Goal: Task Accomplishment & Management: Manage account settings

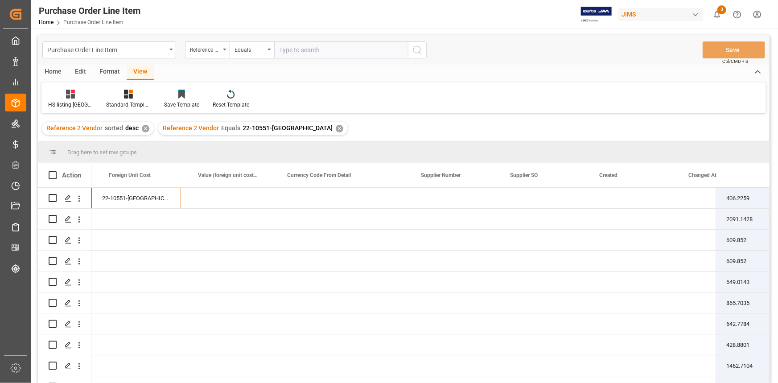
scroll to position [0, 796]
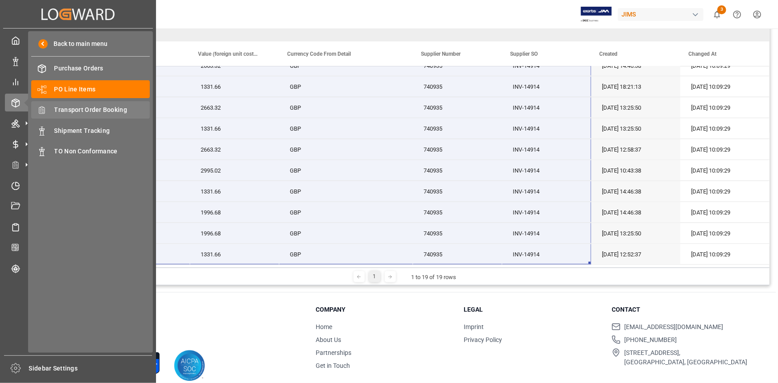
click at [83, 109] on span "Transport Order Booking" at bounding box center [102, 109] width 96 height 9
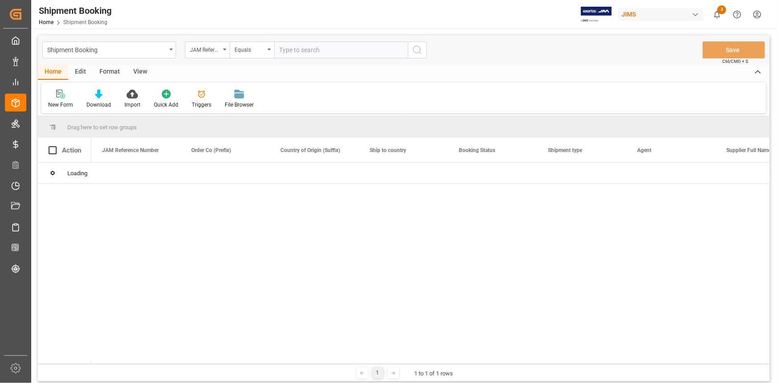
click at [299, 52] on input "text" at bounding box center [341, 49] width 134 height 17
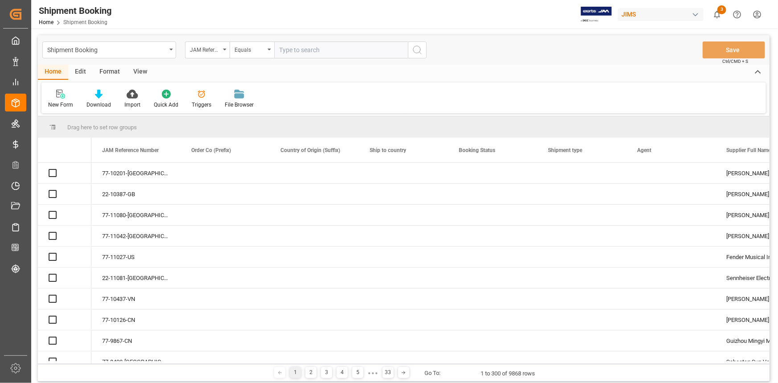
paste input "22-11061-CN"
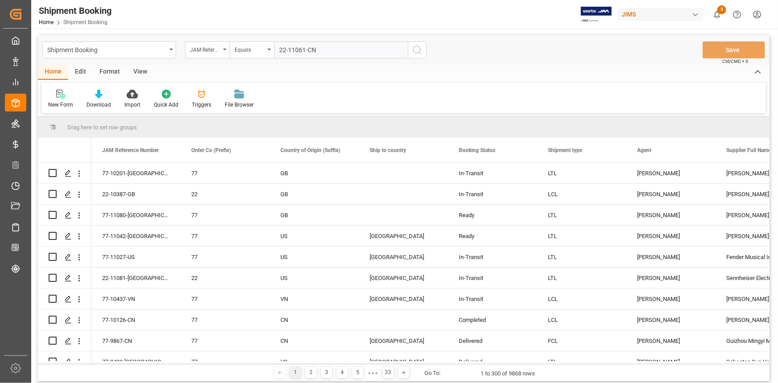
type input "22-11061-CN"
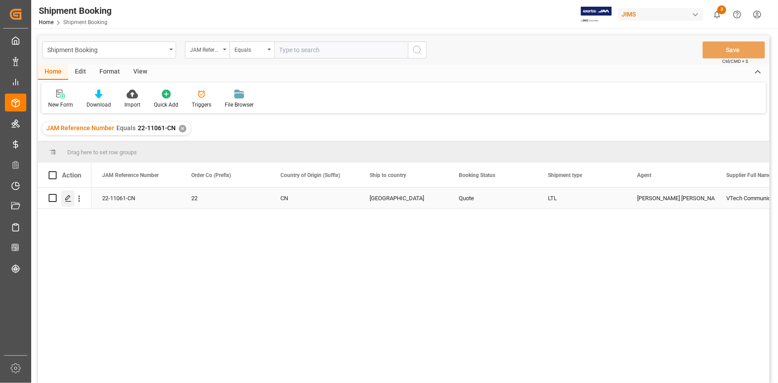
click at [68, 199] on icon "Press SPACE to select this row." at bounding box center [68, 198] width 7 height 7
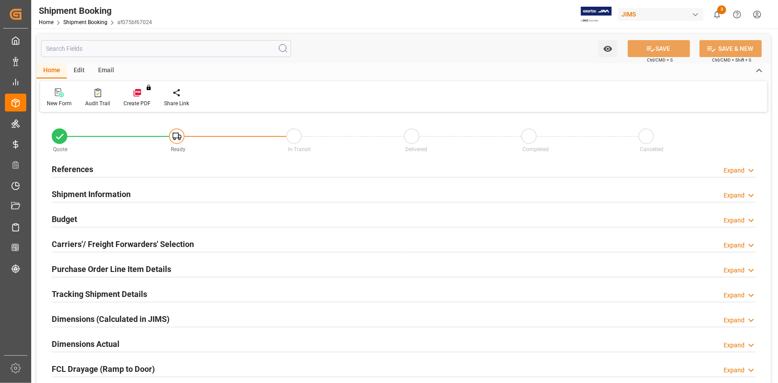
type input "0"
type input "[DATE]"
click at [155, 170] on div "References Expand" at bounding box center [404, 168] width 704 height 17
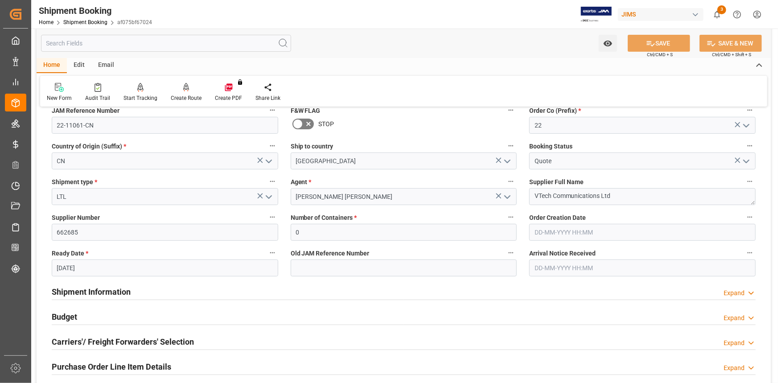
scroll to position [121, 0]
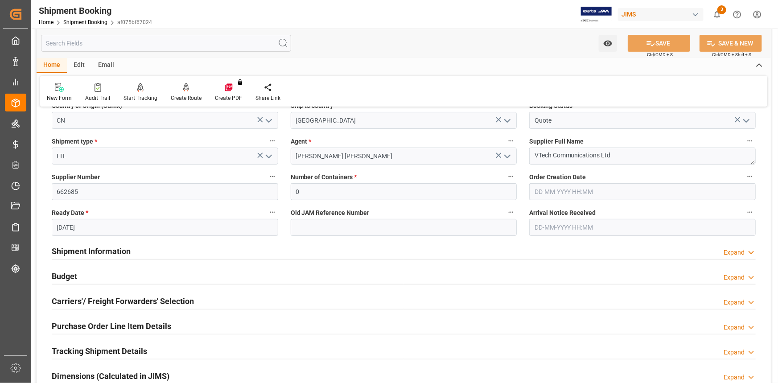
click at [174, 251] on div "Shipment Information Expand" at bounding box center [404, 250] width 704 height 17
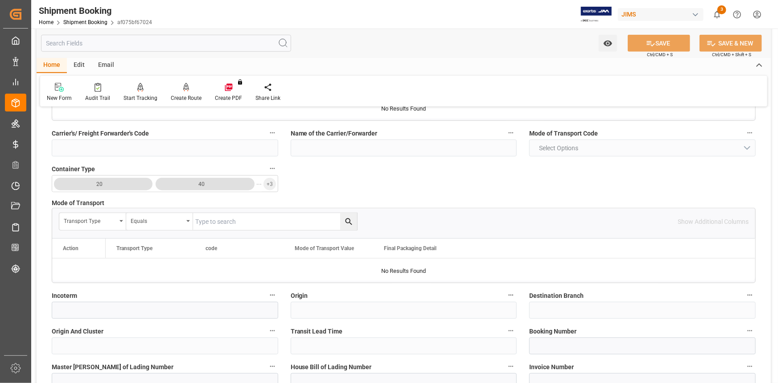
scroll to position [365, 0]
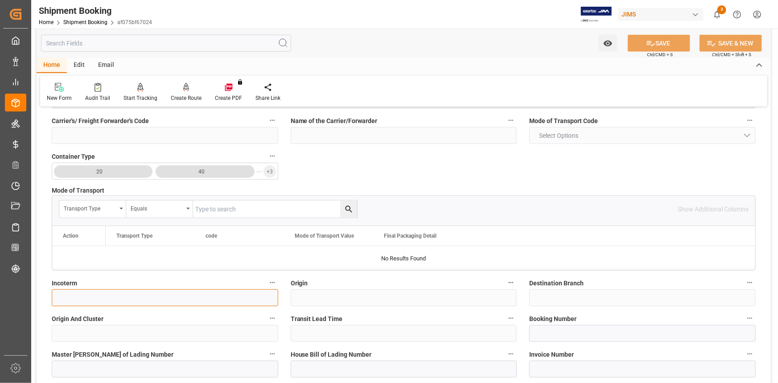
click at [103, 296] on input at bounding box center [165, 297] width 227 height 17
drag, startPoint x: 132, startPoint y: 293, endPoint x: 41, endPoint y: 294, distance: 91.9
click at [41, 294] on div "Quote Ready In-Transit Delivered Completed Cancelled References Collapse JAM Re…" at bounding box center [404, 207] width 735 height 915
type input "EXW VTECH HK STORE"
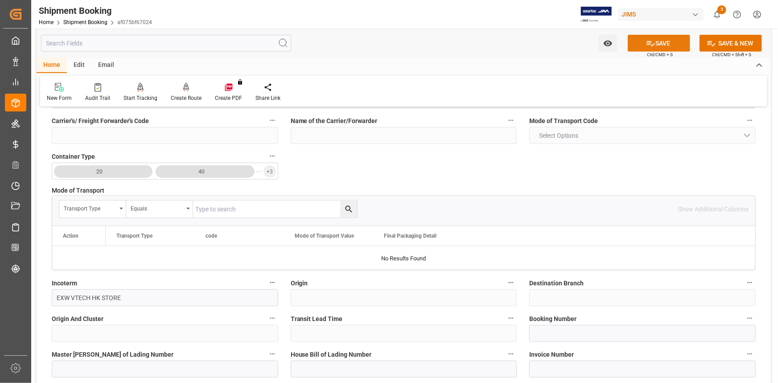
click at [665, 47] on button "SAVE" at bounding box center [659, 43] width 62 height 17
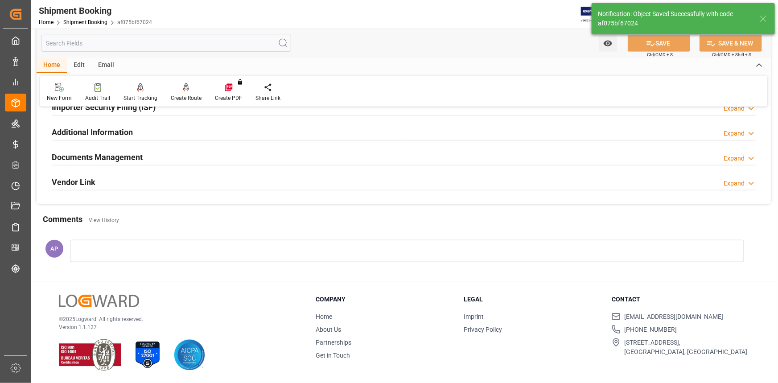
scroll to position [0, 0]
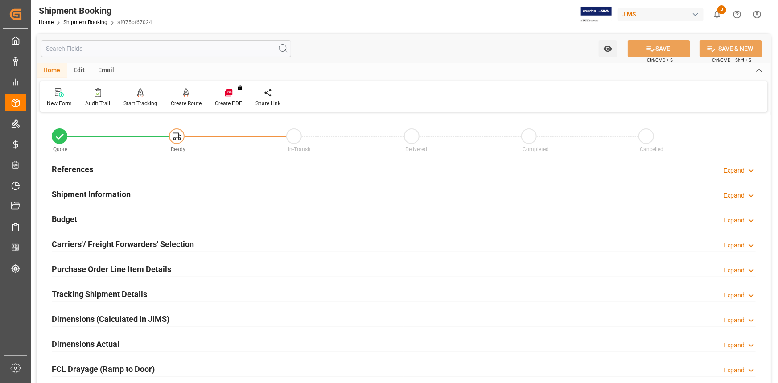
click at [144, 245] on h2 "Carriers'/ Freight Forwarders' Selection" at bounding box center [123, 244] width 142 height 12
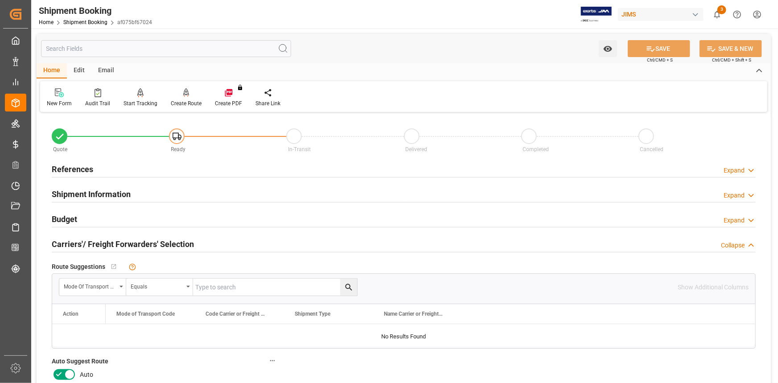
click at [161, 195] on div "Shipment Information Expand" at bounding box center [404, 193] width 704 height 17
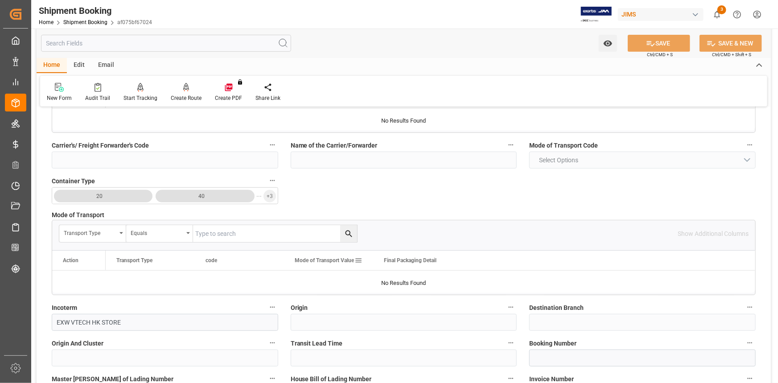
scroll to position [243, 0]
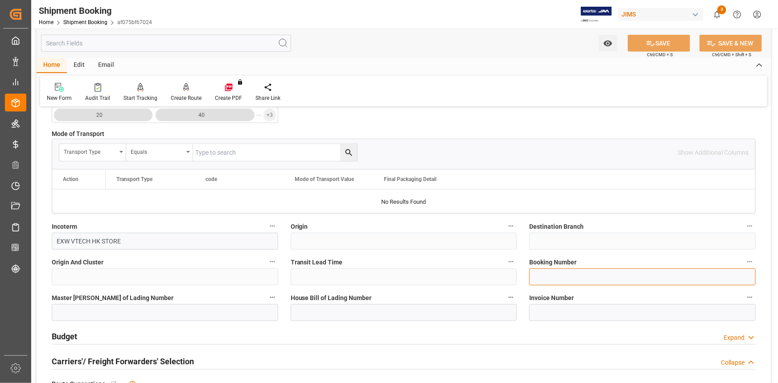
click at [548, 277] on input at bounding box center [642, 277] width 227 height 17
paste input "472590132710"
type input "472590132710"
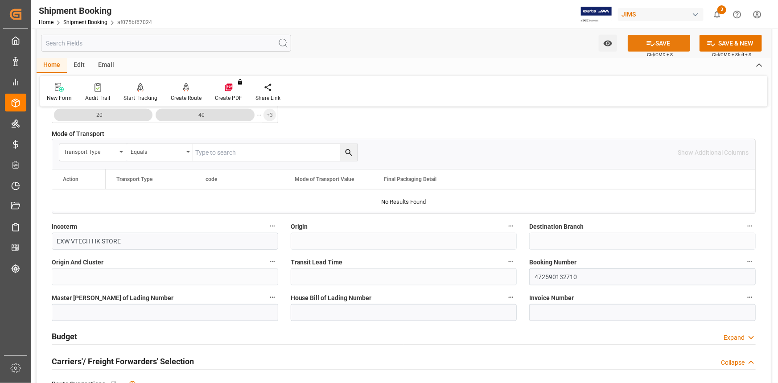
click at [660, 43] on button "SAVE" at bounding box center [659, 43] width 62 height 17
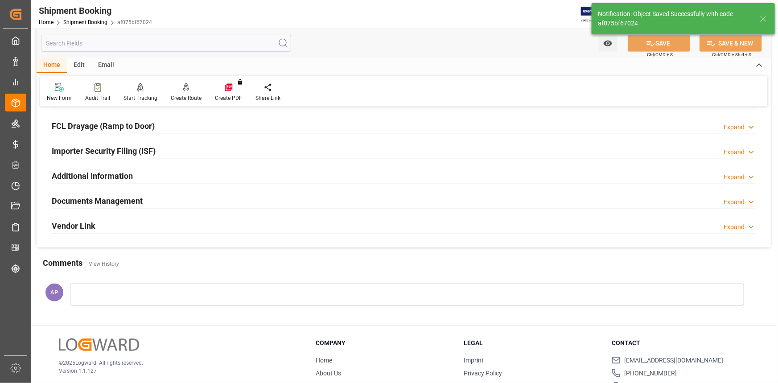
scroll to position [0, 0]
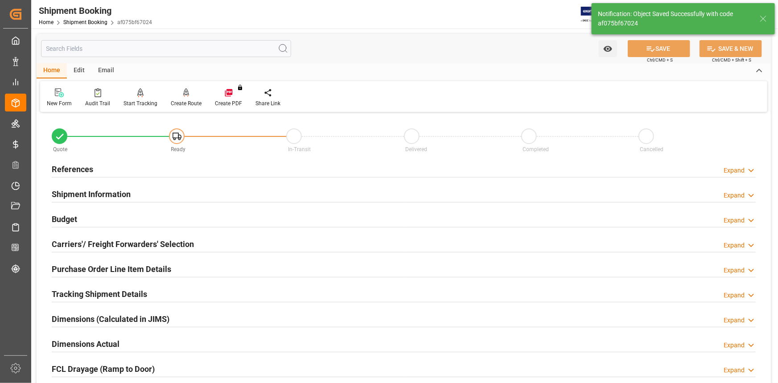
click at [115, 168] on div "References Expand" at bounding box center [404, 168] width 704 height 17
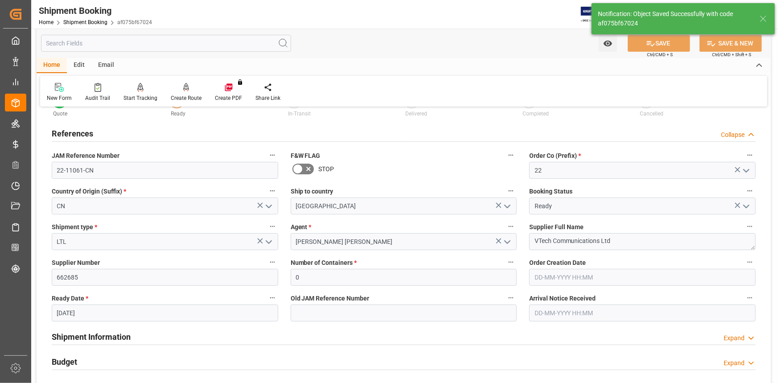
scroll to position [81, 0]
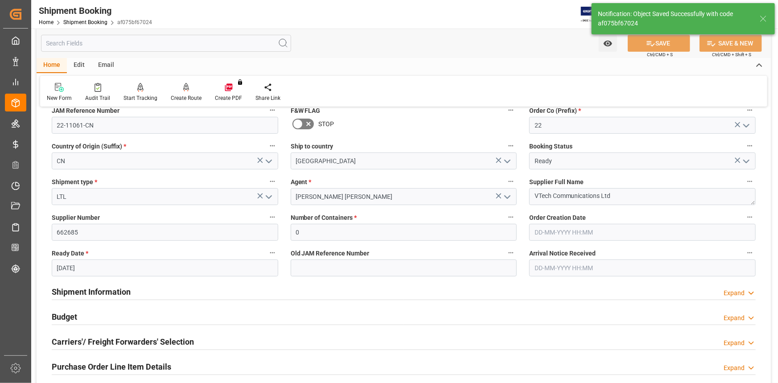
click at [177, 287] on div "Shipment Information Expand" at bounding box center [404, 291] width 704 height 17
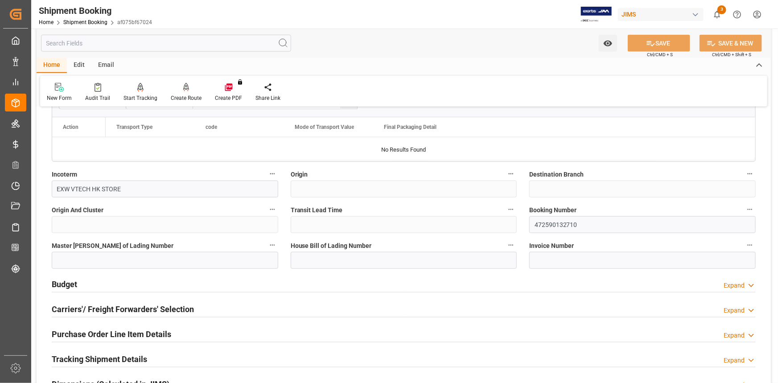
scroll to position [486, 0]
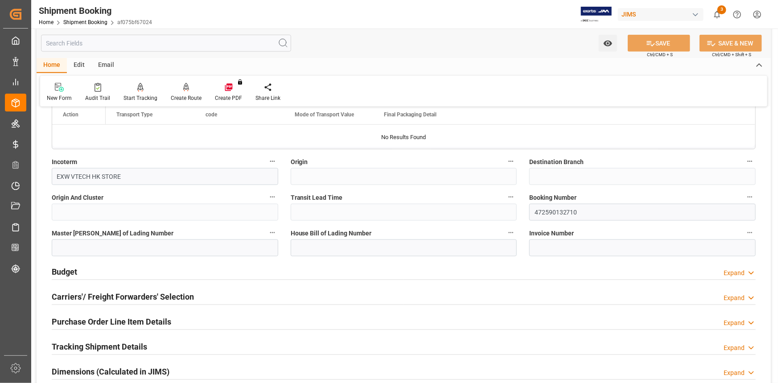
click at [196, 289] on div "Carriers'/ Freight Forwarders' Selection Expand" at bounding box center [404, 296] width 704 height 17
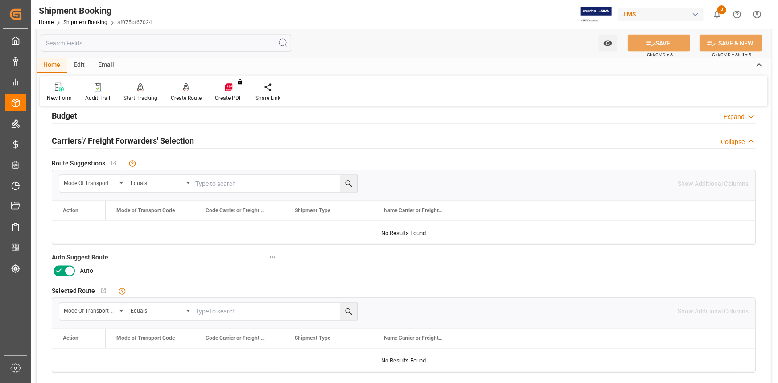
scroll to position [689, 0]
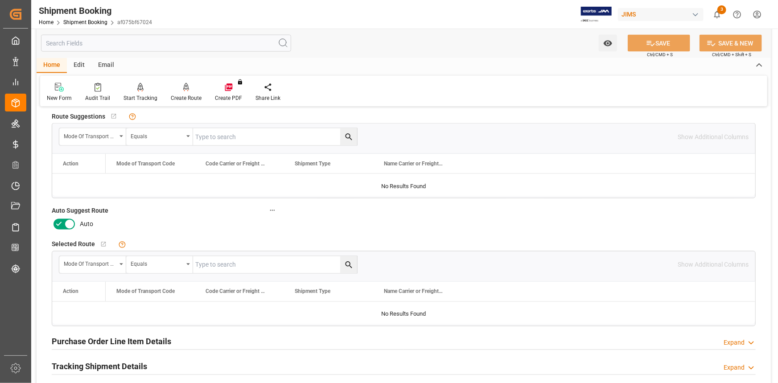
click at [57, 219] on icon at bounding box center [59, 224] width 11 height 11
click at [0, 0] on input "checkbox" at bounding box center [0, 0] width 0 height 0
click at [650, 43] on icon at bounding box center [650, 43] width 9 height 9
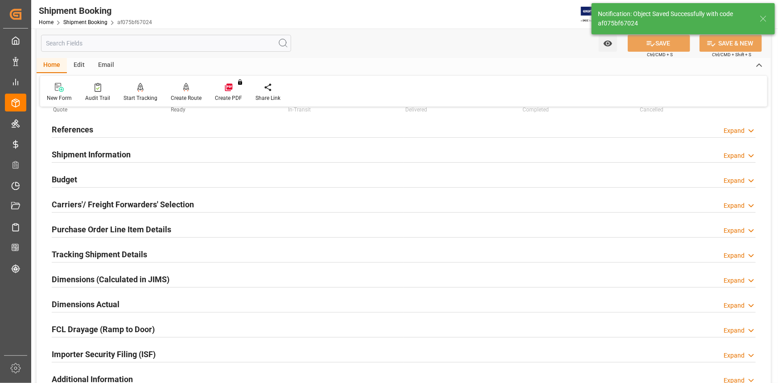
scroll to position [29, 0]
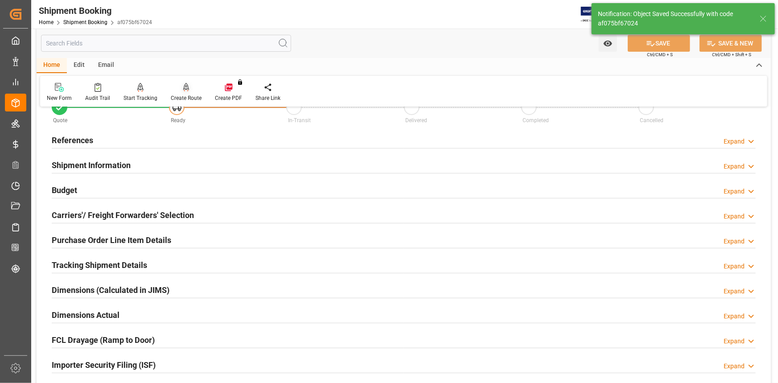
click at [188, 95] on div "Create Route" at bounding box center [186, 98] width 31 height 8
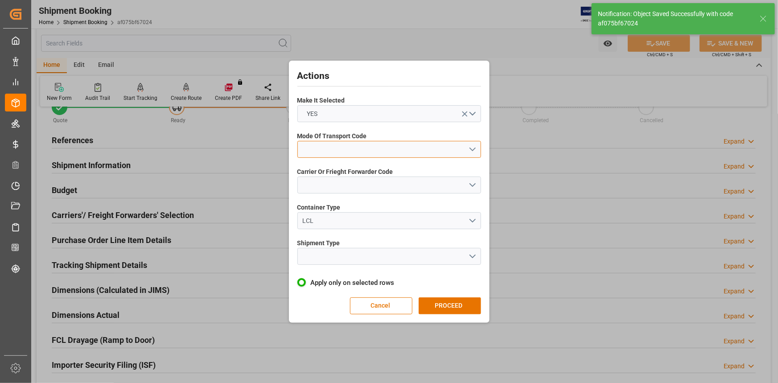
click at [474, 144] on button "open menu" at bounding box center [390, 149] width 184 height 17
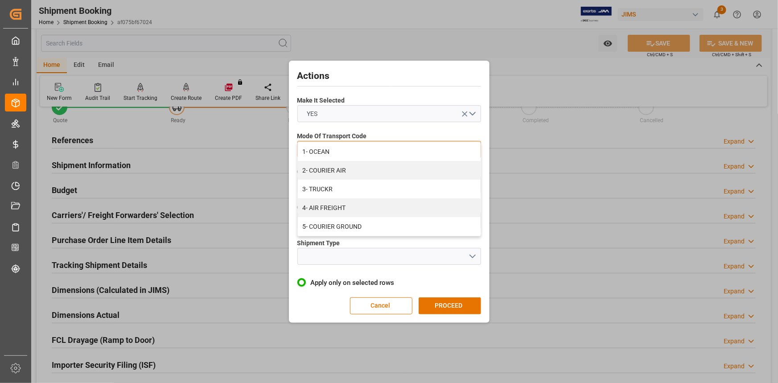
click at [369, 173] on div "2- COURIER AIR" at bounding box center [389, 170] width 183 height 19
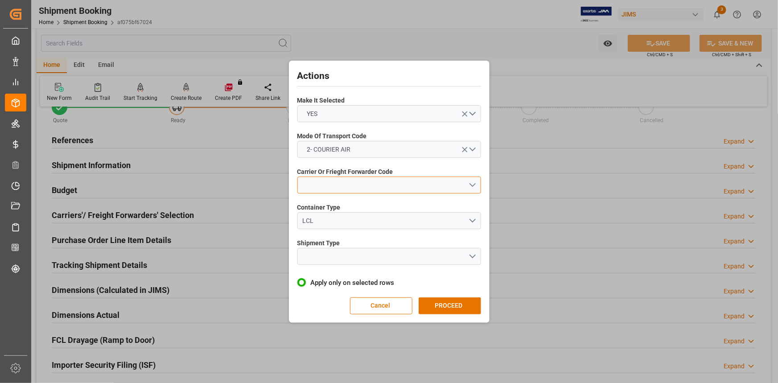
click at [472, 184] on button "open menu" at bounding box center [390, 185] width 184 height 17
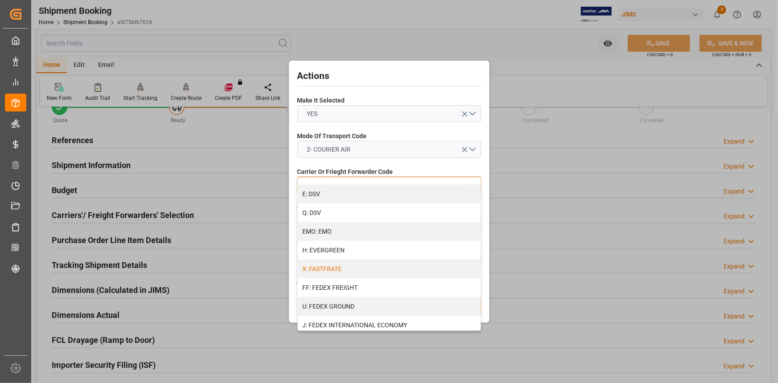
scroll to position [203, 0]
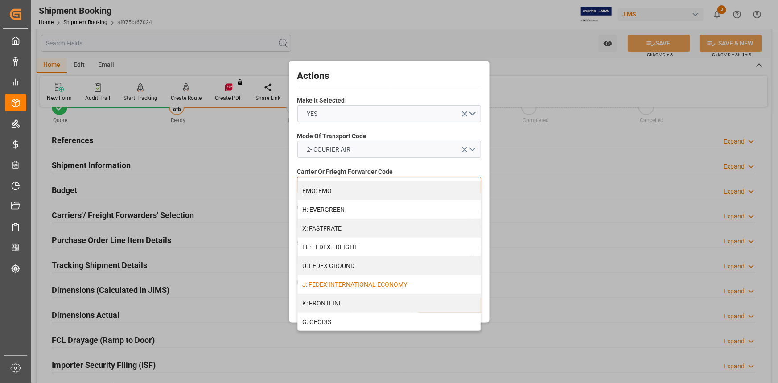
click at [386, 285] on div "J: FEDEX INTERNATIONAL ECONOMY" at bounding box center [389, 284] width 183 height 19
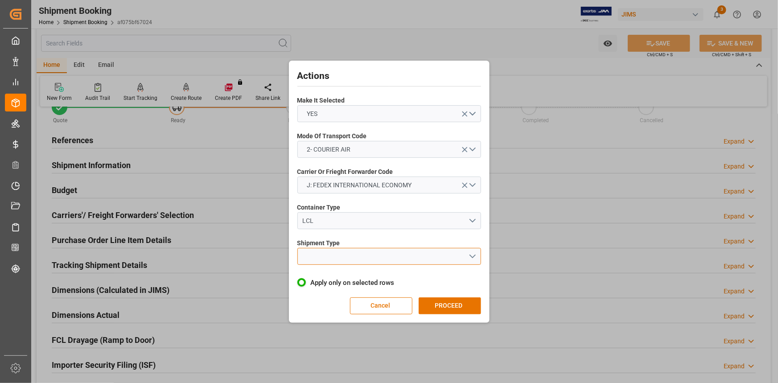
click at [474, 259] on button "open menu" at bounding box center [390, 256] width 184 height 17
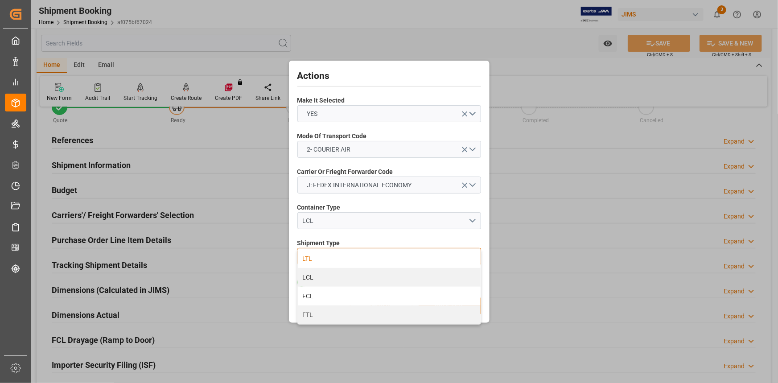
click at [372, 259] on div "LTL" at bounding box center [389, 258] width 183 height 19
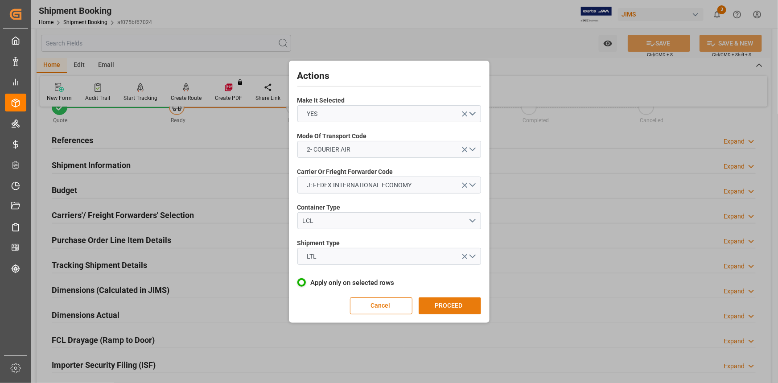
click at [454, 308] on button "PROCEED" at bounding box center [450, 306] width 62 height 17
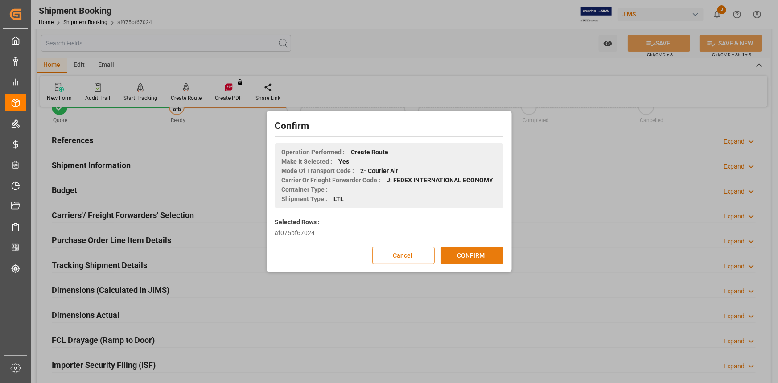
click at [471, 247] on button "CONFIRM" at bounding box center [472, 255] width 62 height 17
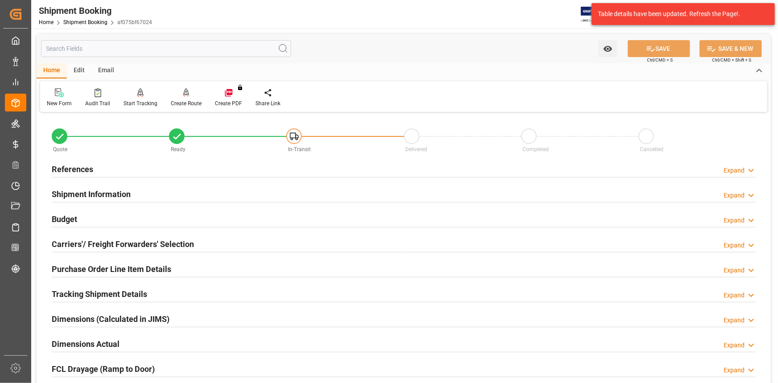
click at [194, 196] on div "Shipment Information Expand" at bounding box center [404, 193] width 704 height 17
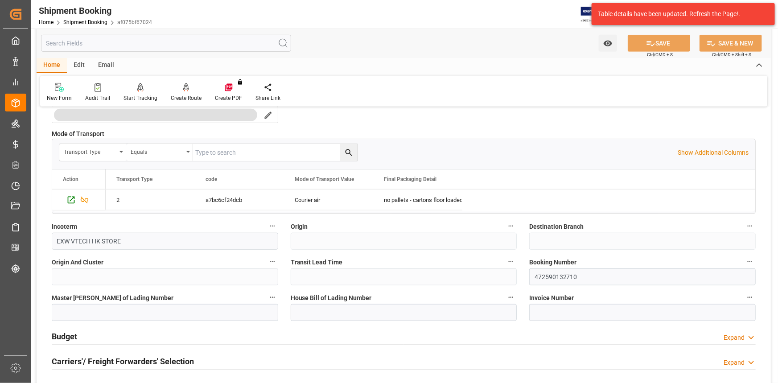
scroll to position [324, 0]
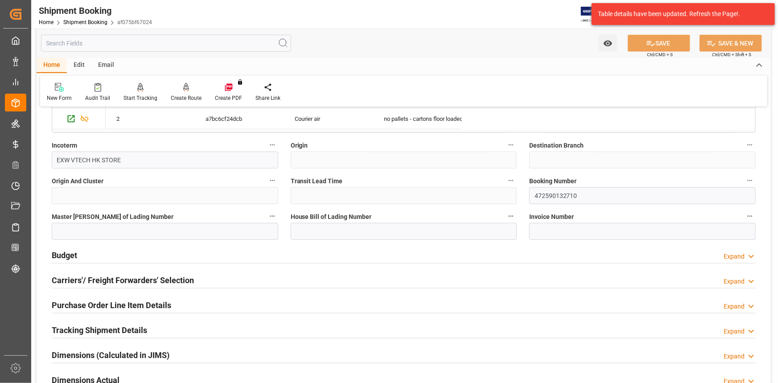
click at [226, 253] on div "Budget Expand" at bounding box center [404, 254] width 704 height 17
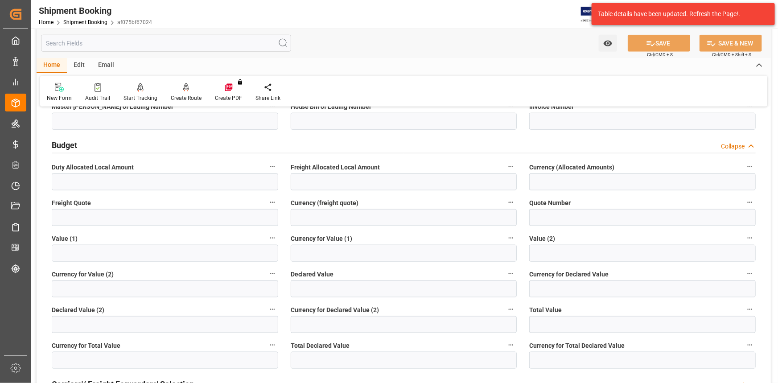
scroll to position [446, 0]
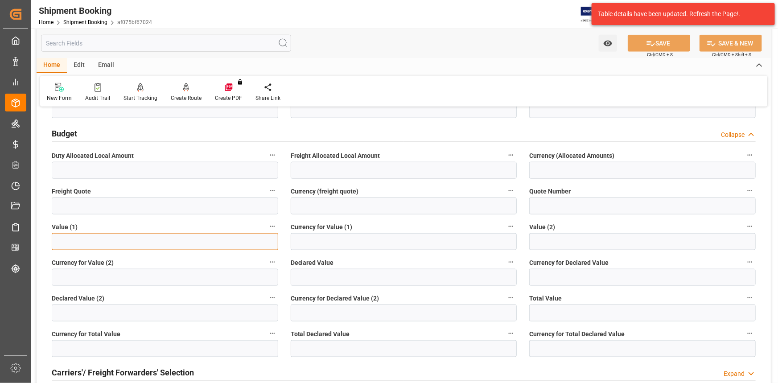
click at [115, 241] on input "text" at bounding box center [165, 241] width 227 height 17
type input "164628"
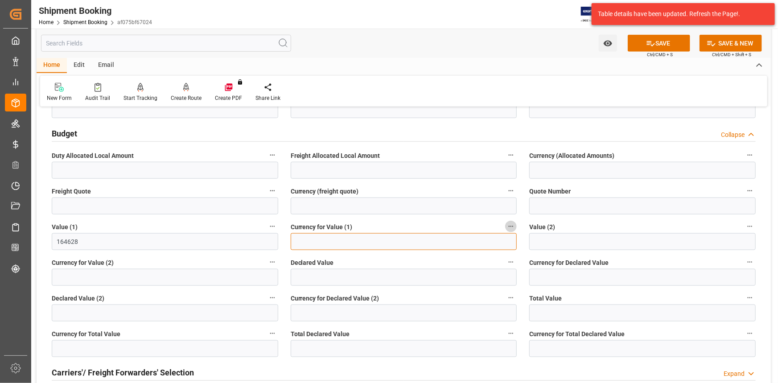
click at [317, 240] on input at bounding box center [404, 241] width 227 height 17
type input "USD"
click at [660, 45] on button "SAVE" at bounding box center [659, 43] width 62 height 17
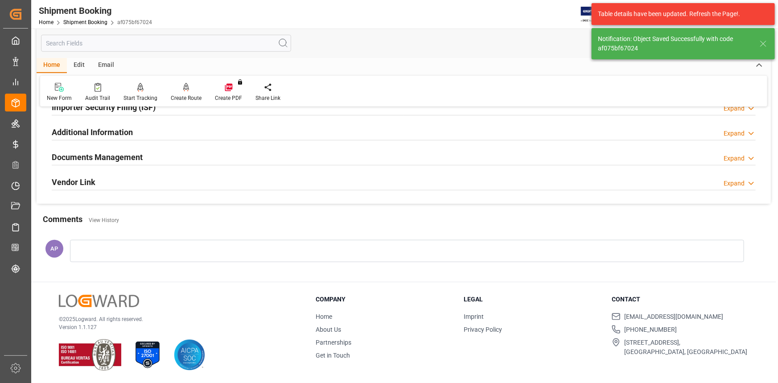
scroll to position [86, 0]
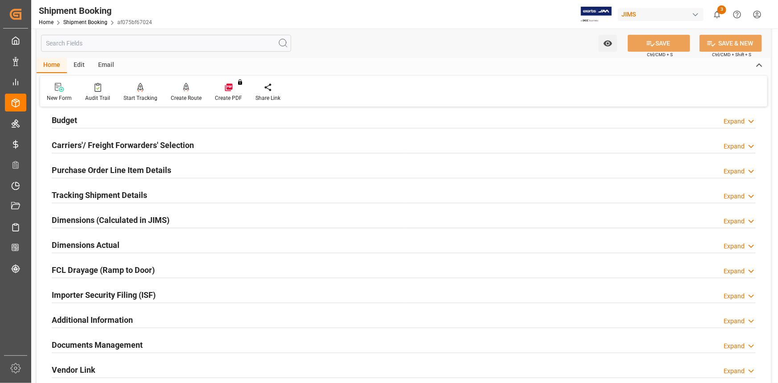
scroll to position [81, 0]
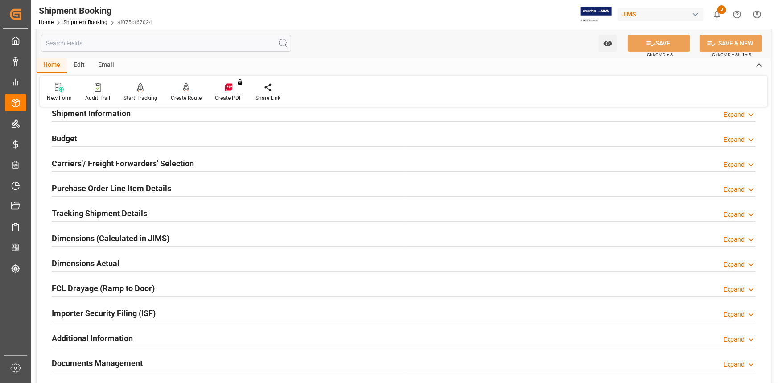
click at [204, 137] on div "Budget Expand" at bounding box center [404, 137] width 704 height 17
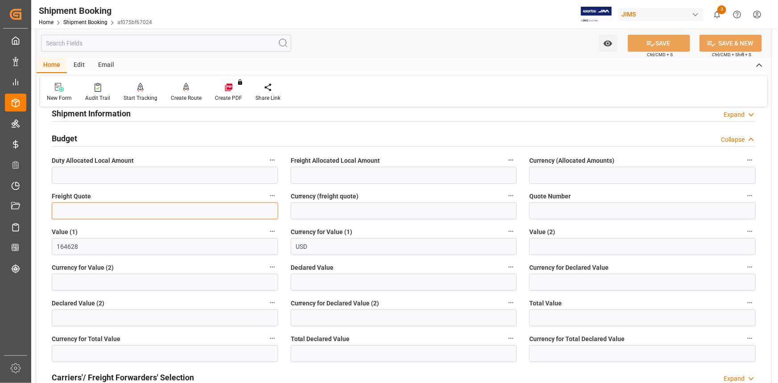
click at [80, 214] on input "text" at bounding box center [165, 211] width 227 height 17
type input "350"
click at [309, 211] on input at bounding box center [404, 211] width 227 height 17
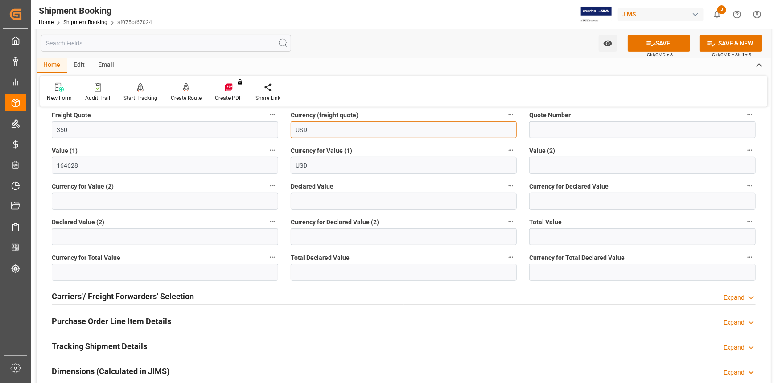
scroll to position [203, 0]
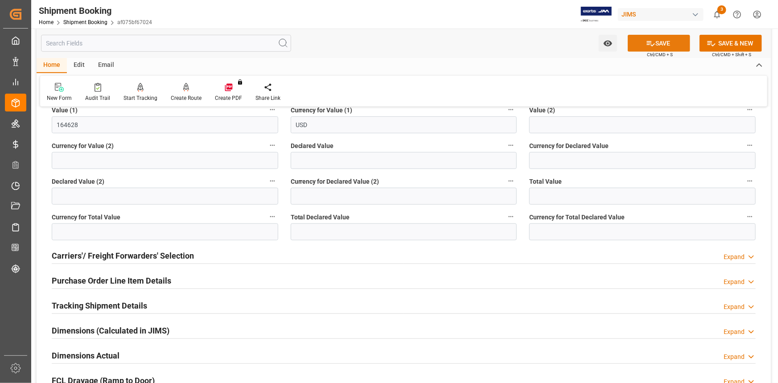
type input "USD"
click at [662, 45] on button "SAVE" at bounding box center [659, 43] width 62 height 17
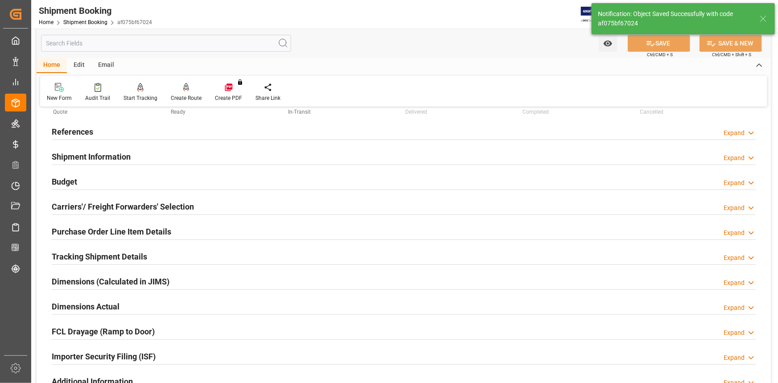
scroll to position [81, 0]
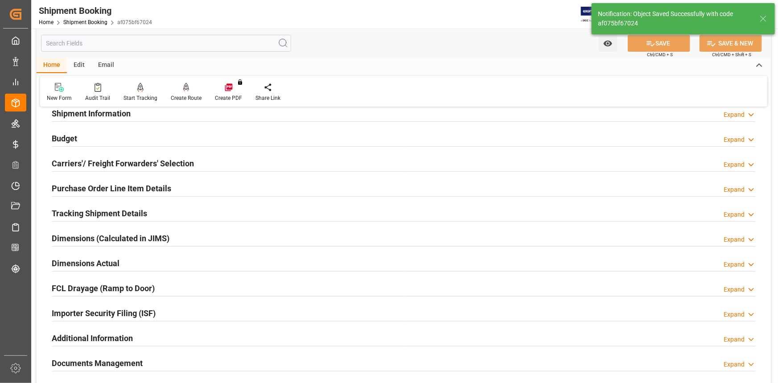
click at [196, 188] on div "Purchase Order Line Item Details Expand" at bounding box center [404, 187] width 704 height 17
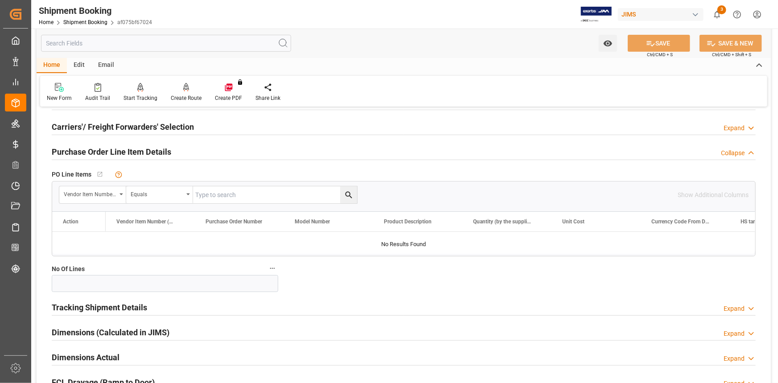
scroll to position [162, 0]
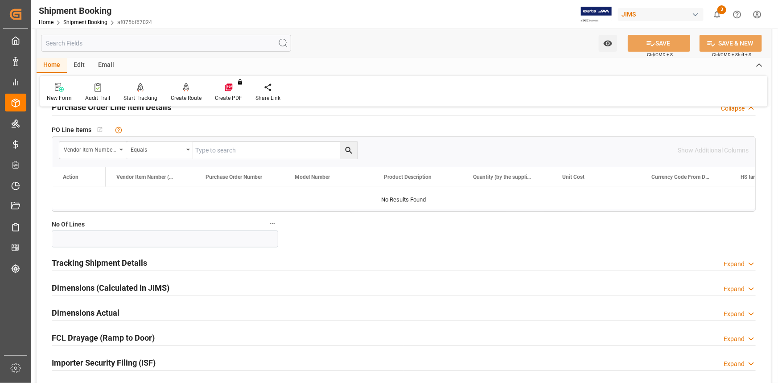
click at [193, 111] on div "Purchase Order Line Item Details Collapse" at bounding box center [404, 106] width 704 height 17
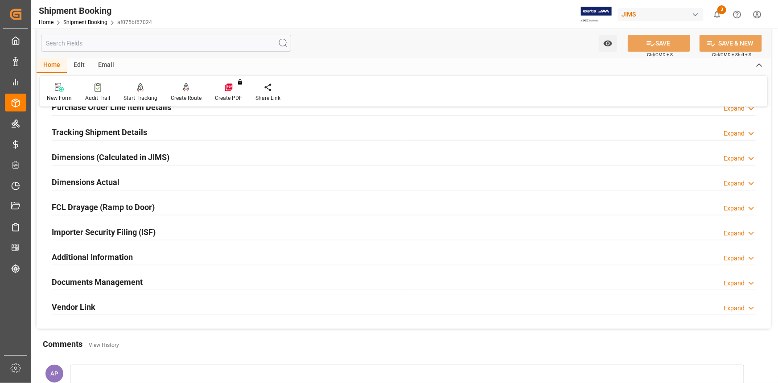
click at [174, 134] on div "Tracking Shipment Details Expand" at bounding box center [404, 131] width 704 height 17
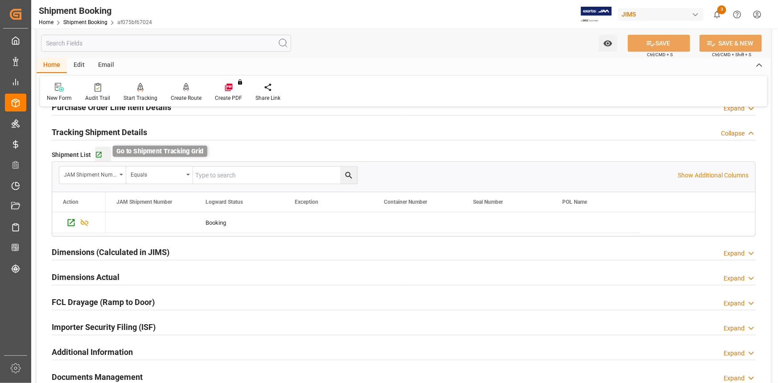
click at [100, 153] on icon "button" at bounding box center [99, 155] width 8 height 8
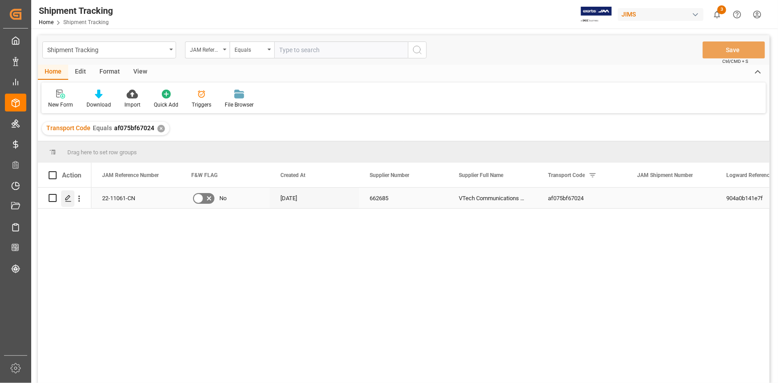
click at [65, 196] on icon "Press SPACE to select this row." at bounding box center [68, 198] width 7 height 7
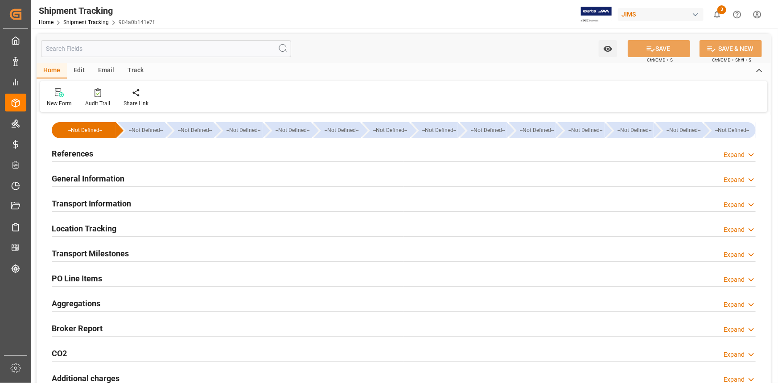
type input "[DATE]"
click at [151, 153] on div "References Expand" at bounding box center [404, 153] width 704 height 17
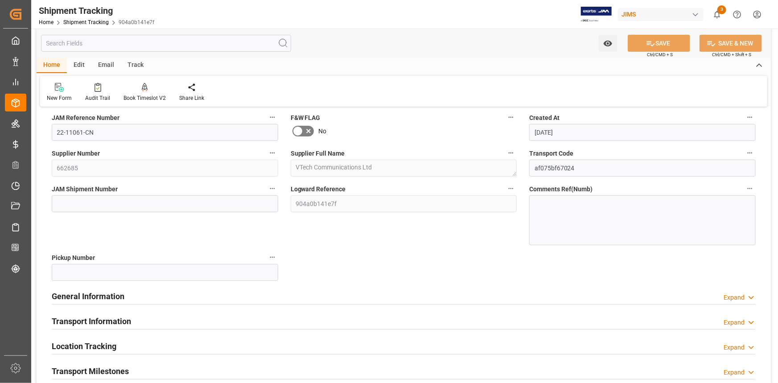
scroll to position [81, 0]
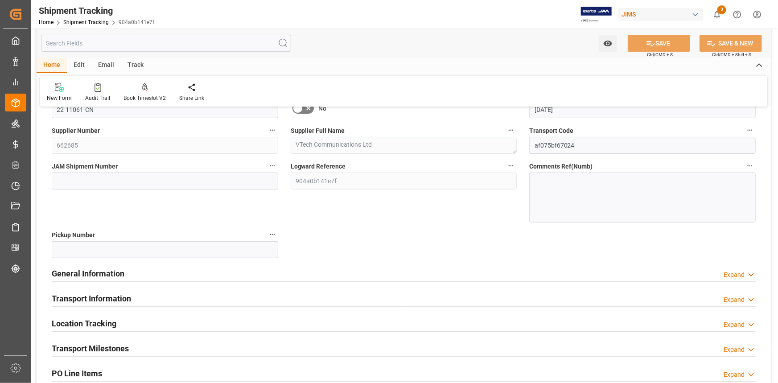
click at [188, 281] on div at bounding box center [404, 281] width 704 height 0
click at [189, 278] on div "General Information Expand" at bounding box center [404, 273] width 704 height 17
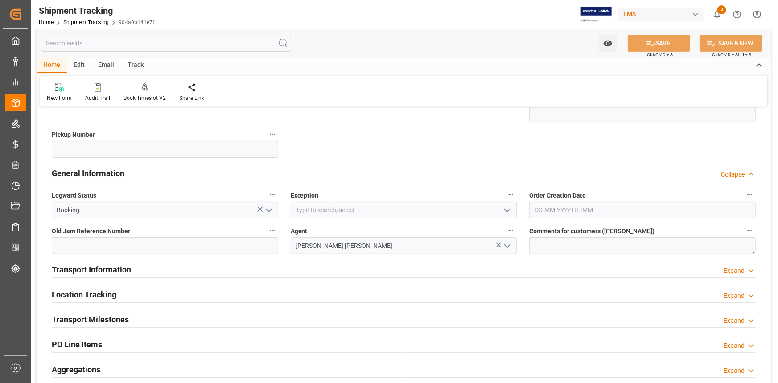
scroll to position [203, 0]
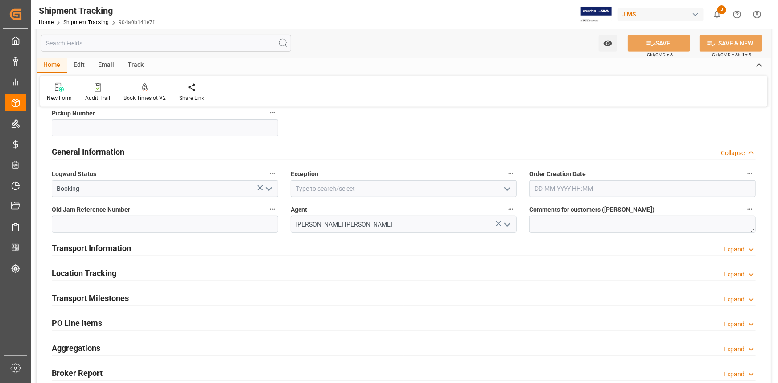
click at [507, 187] on icon "open menu" at bounding box center [507, 189] width 11 height 11
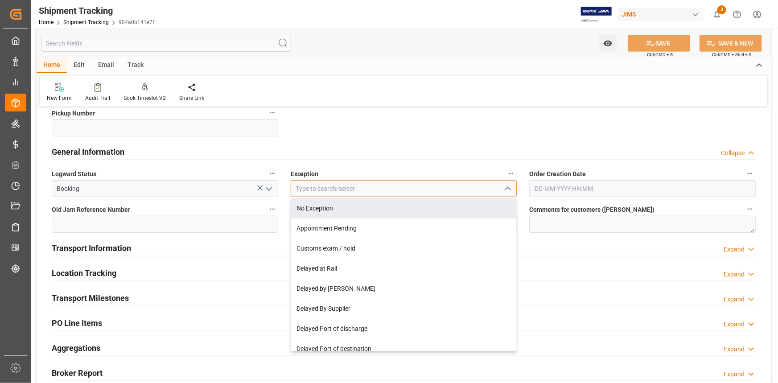
click at [357, 190] on input at bounding box center [404, 188] width 227 height 17
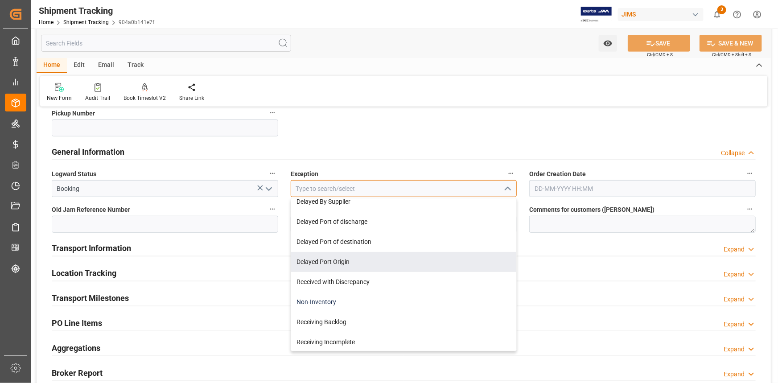
scroll to position [121, 0]
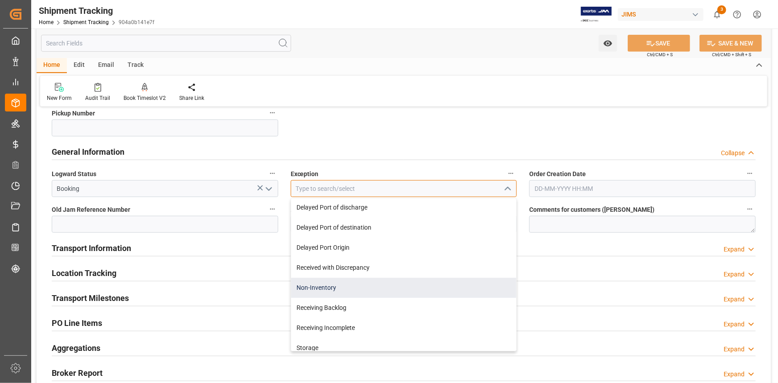
click at [373, 288] on div "Non-Inventory" at bounding box center [404, 288] width 226 height 20
type input "Non-Inventory"
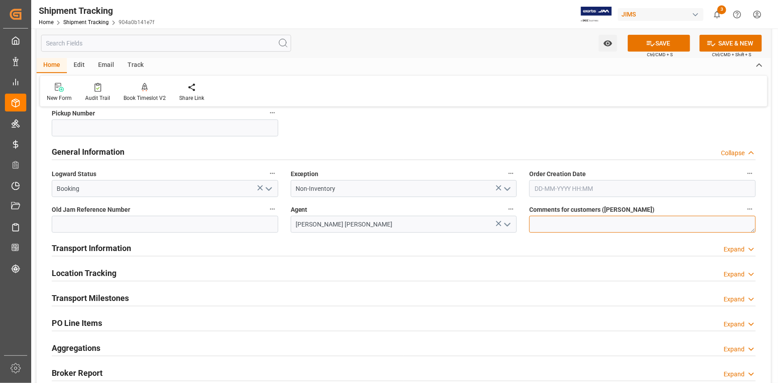
click at [544, 230] on textarea at bounding box center [642, 224] width 227 height 17
type textarea "Parts for Ashly Audio- Gary Byers"
click at [332, 244] on div "Transport Information Expand" at bounding box center [404, 247] width 704 height 17
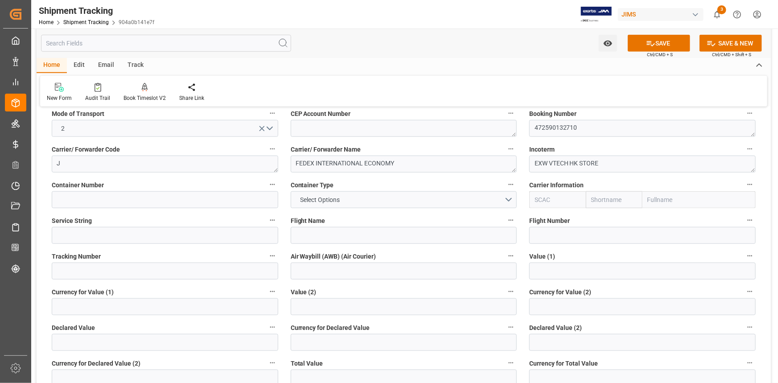
scroll to position [365, 0]
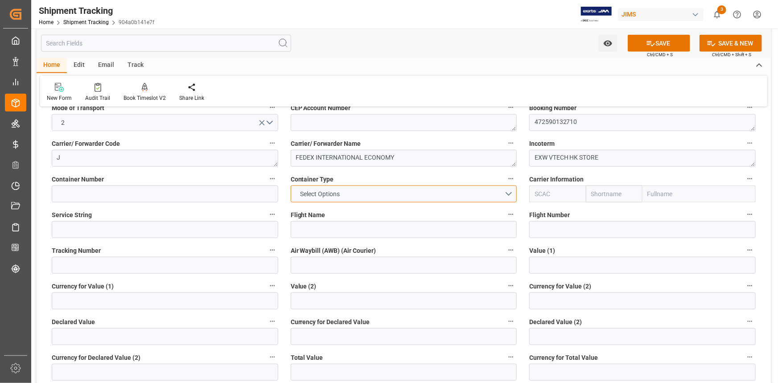
click at [505, 192] on button "Select Options" at bounding box center [404, 194] width 227 height 17
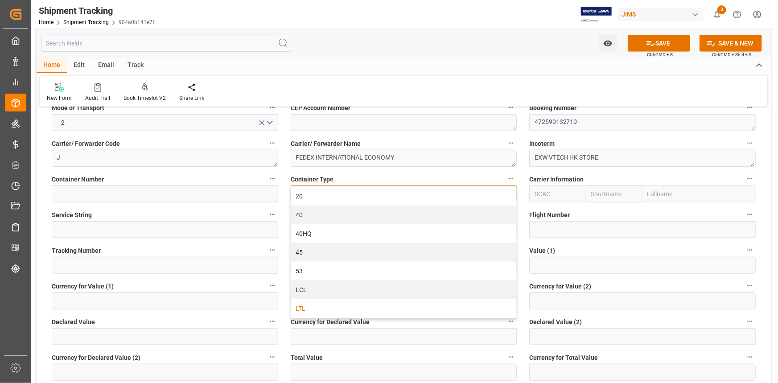
click at [376, 302] on div "LTL" at bounding box center [404, 308] width 226 height 19
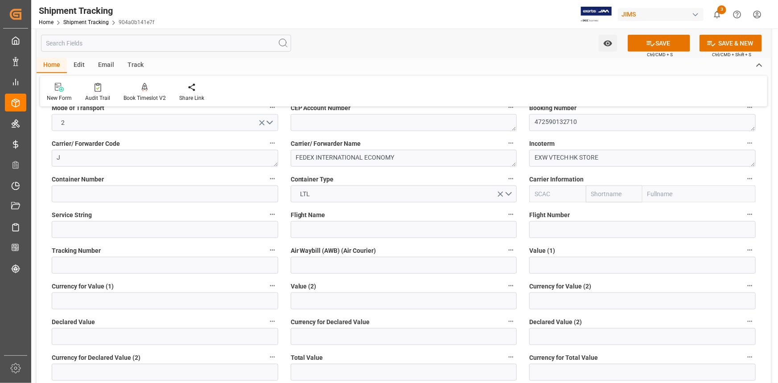
click at [380, 203] on div "Container Type LTL" at bounding box center [404, 188] width 239 height 36
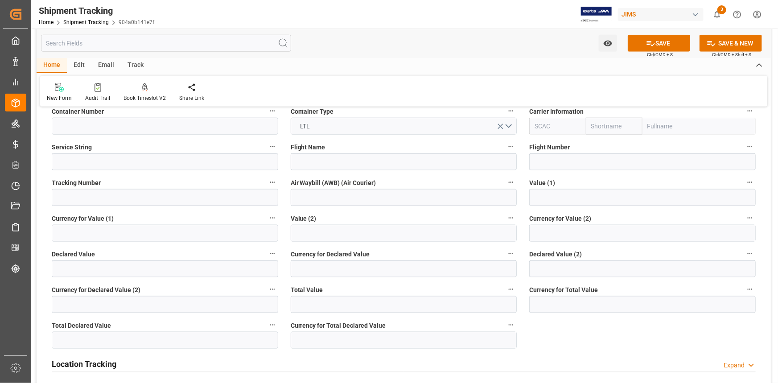
scroll to position [446, 0]
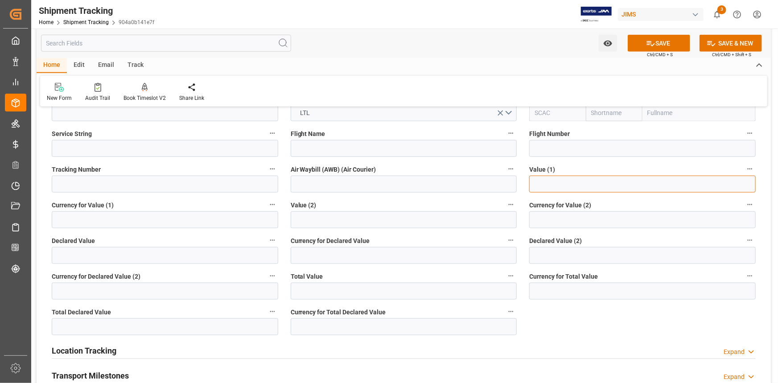
click at [538, 181] on input "text" at bounding box center [642, 184] width 227 height 17
type input "1646.28"
click at [173, 213] on input at bounding box center [165, 219] width 227 height 17
type input "u"
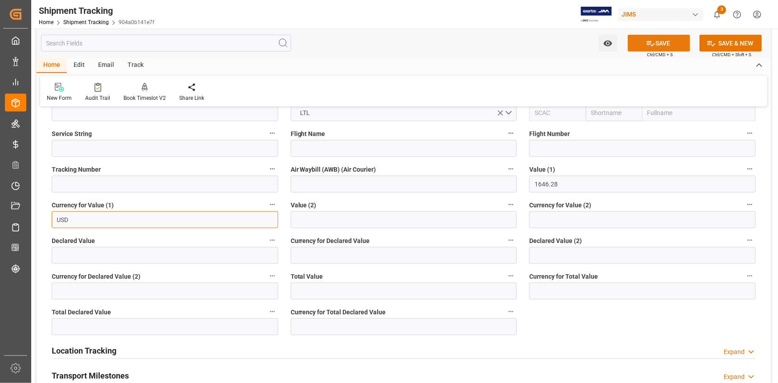
type input "USD"
click at [666, 42] on button "SAVE" at bounding box center [659, 43] width 62 height 17
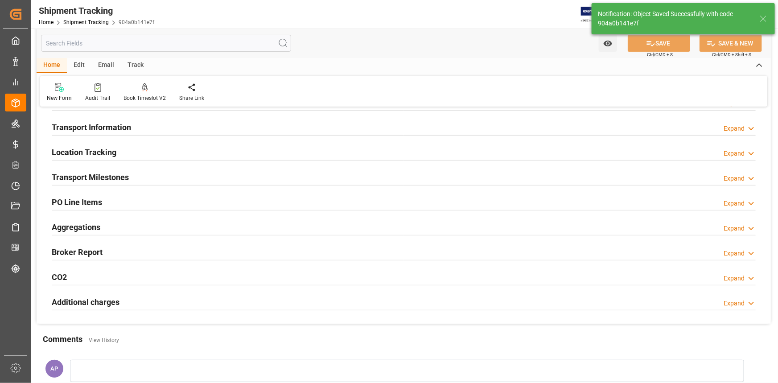
scroll to position [81, 0]
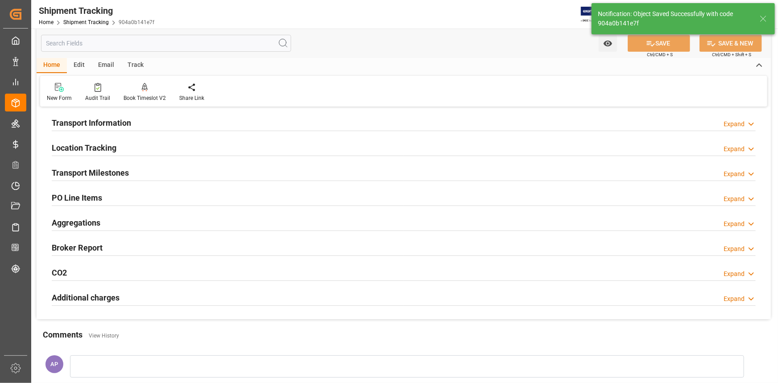
click at [157, 170] on div "Transport Milestones Expand" at bounding box center [404, 172] width 704 height 17
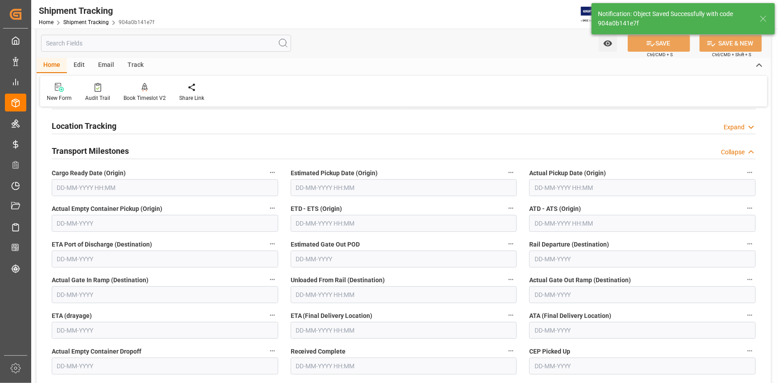
scroll to position [121, 0]
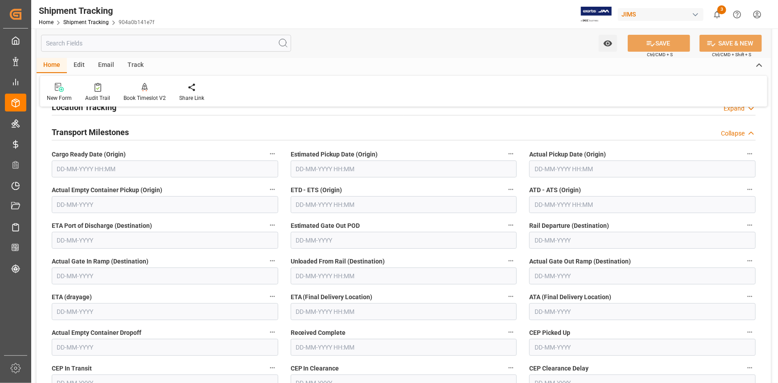
click at [107, 167] on input "text" at bounding box center [165, 169] width 227 height 17
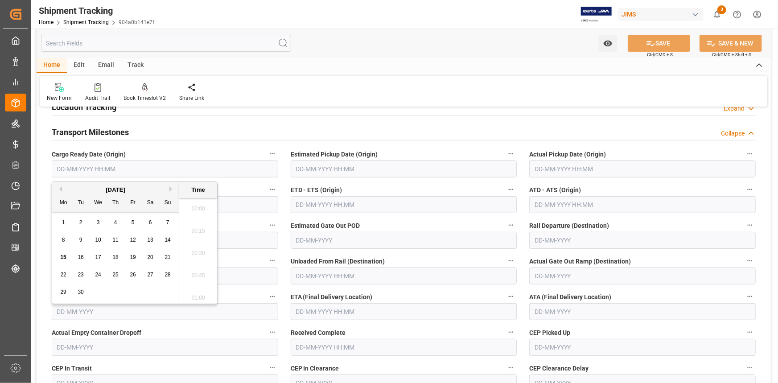
scroll to position [984, 0]
click at [67, 256] on div "15" at bounding box center [63, 257] width 11 height 11
type input "15-09-2025 00:00"
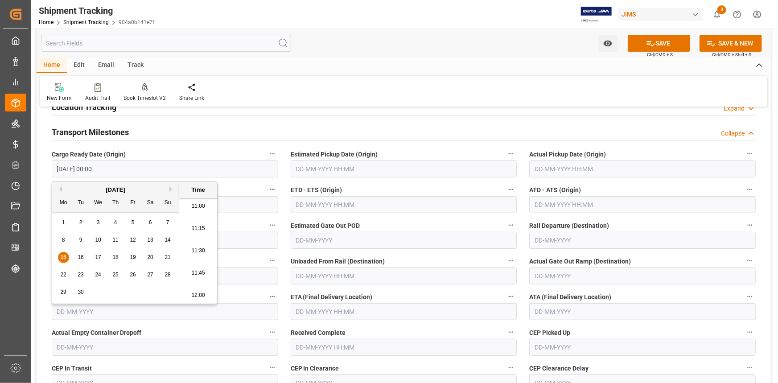
click at [321, 163] on input "text" at bounding box center [404, 169] width 227 height 17
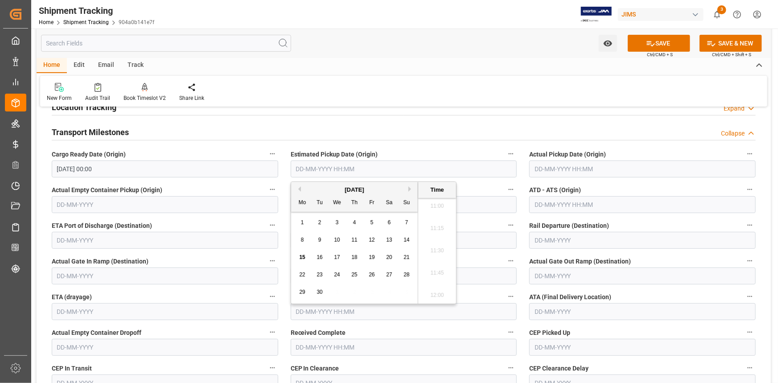
click at [302, 259] on span "15" at bounding box center [302, 257] width 6 height 6
type input "15-09-2025 00:00"
click at [549, 168] on input "text" at bounding box center [642, 169] width 227 height 17
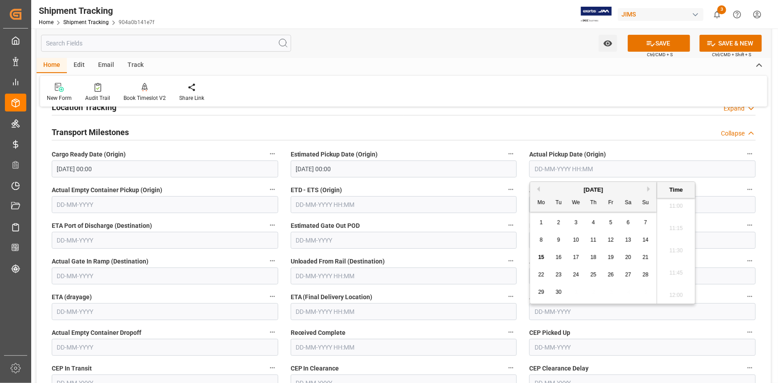
click at [540, 257] on span "15" at bounding box center [541, 257] width 6 height 6
type input "15-09-2025 00:00"
click at [417, 191] on label "ETD - ETS (Origin)" at bounding box center [404, 190] width 227 height 12
click at [505, 191] on button "ETD - ETS (Origin)" at bounding box center [511, 190] width 12 height 12
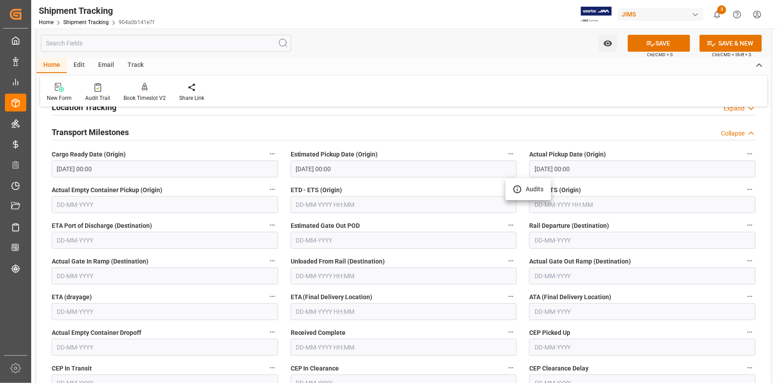
click at [344, 200] on div at bounding box center [389, 191] width 778 height 383
click at [341, 206] on input "text" at bounding box center [404, 204] width 227 height 17
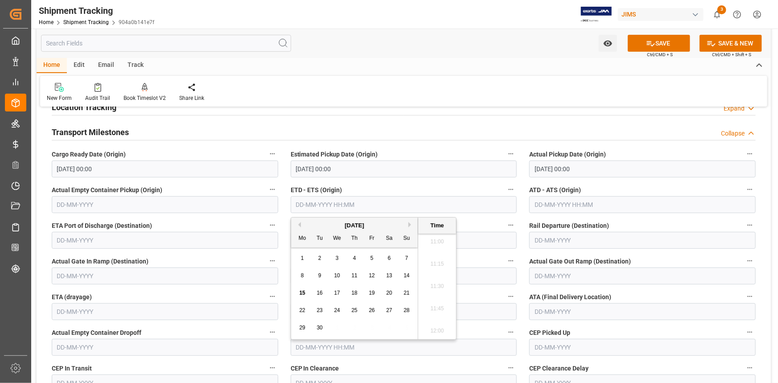
drag, startPoint x: 302, startPoint y: 292, endPoint x: 308, endPoint y: 292, distance: 5.8
click at [302, 292] on span "15" at bounding box center [302, 293] width 6 height 6
type input "15-09-2025 00:00"
click at [553, 198] on input "text" at bounding box center [642, 204] width 227 height 17
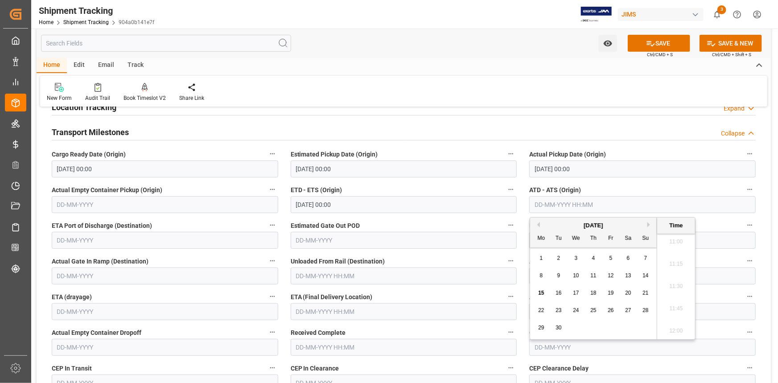
click at [540, 291] on span "15" at bounding box center [541, 293] width 6 height 6
type input "15-09-2025 00:00"
click at [428, 225] on label "Estimated Gate Out POD" at bounding box center [404, 225] width 227 height 12
click at [505, 225] on button "Estimated Gate Out POD" at bounding box center [511, 225] width 12 height 12
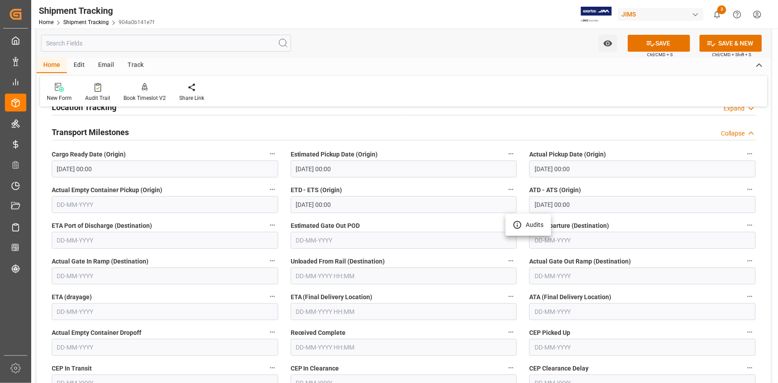
click at [441, 251] on div at bounding box center [389, 191] width 778 height 383
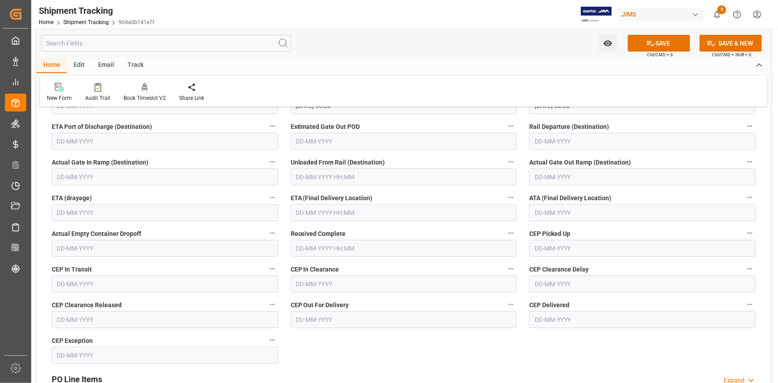
scroll to position [243, 0]
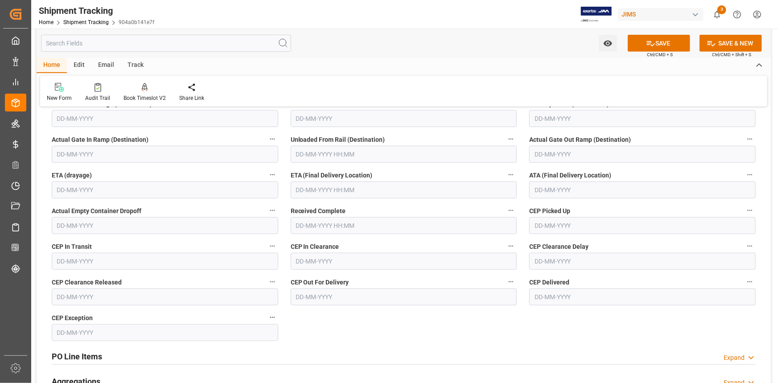
click at [328, 186] on input "text" at bounding box center [404, 190] width 227 height 17
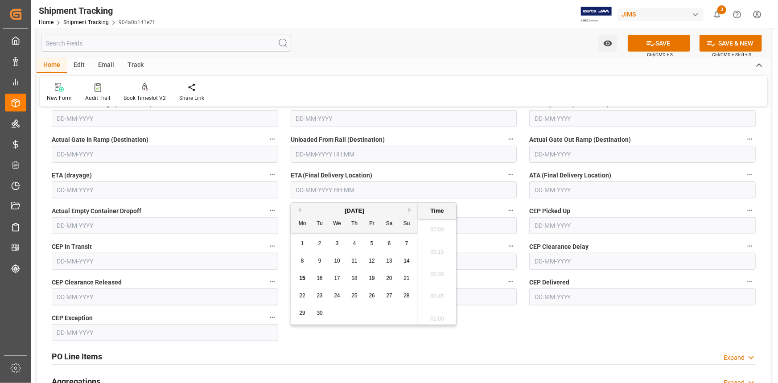
scroll to position [984, 0]
click at [340, 277] on div "17" at bounding box center [337, 278] width 11 height 11
type input "17-09-2025 00:00"
click at [650, 42] on icon at bounding box center [650, 43] width 9 height 9
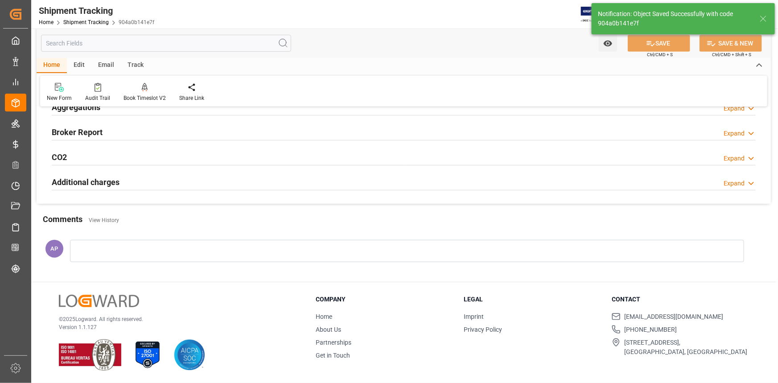
scroll to position [0, 0]
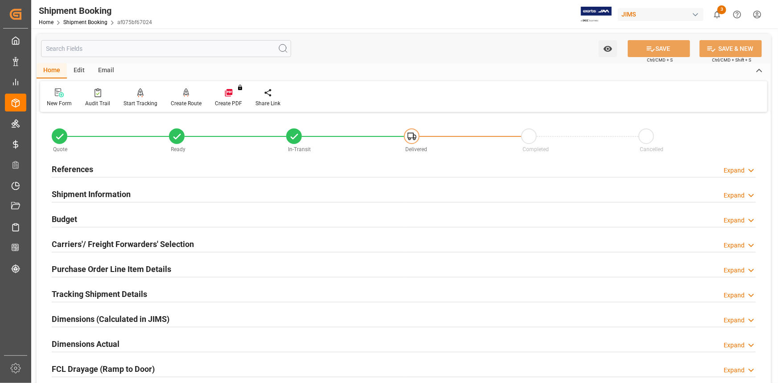
click at [194, 223] on div "Budget Expand" at bounding box center [404, 218] width 704 height 17
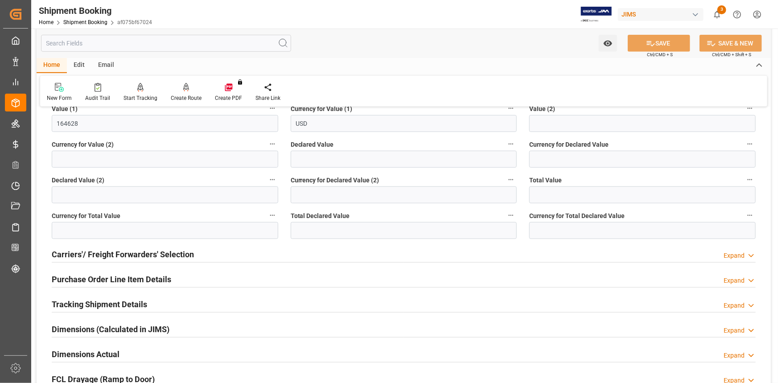
scroll to position [243, 0]
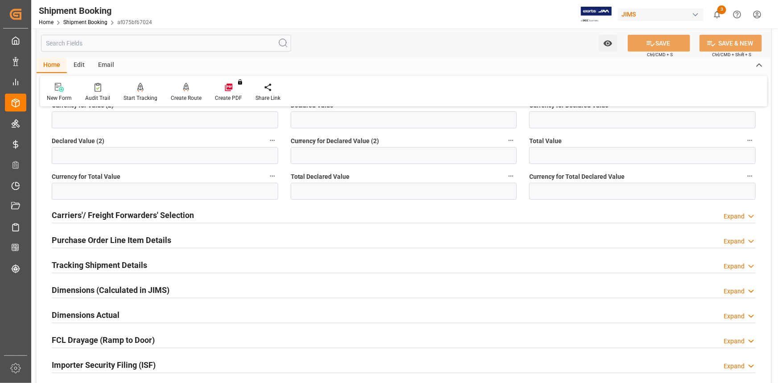
click at [205, 234] on div "Purchase Order Line Item Details Expand" at bounding box center [404, 239] width 704 height 17
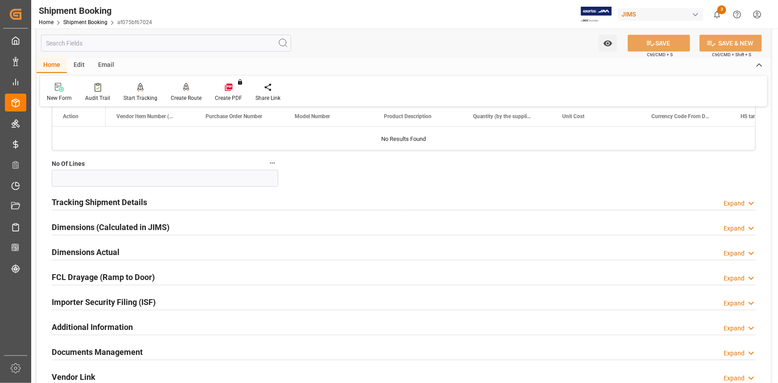
scroll to position [446, 0]
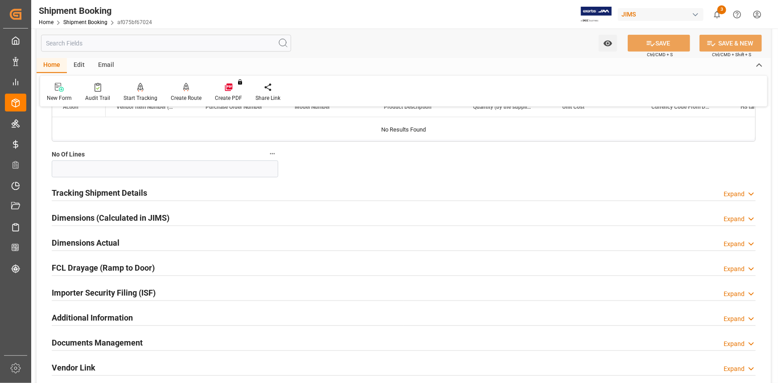
click at [169, 245] on div "Dimensions Actual Expand" at bounding box center [404, 242] width 704 height 17
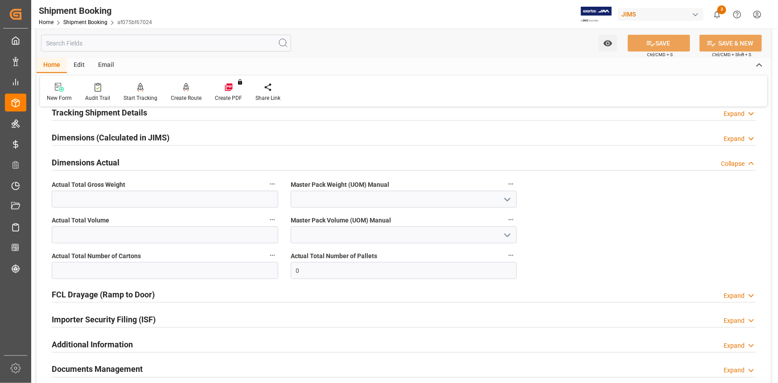
scroll to position [527, 0]
click at [112, 199] on input "text" at bounding box center [165, 198] width 227 height 17
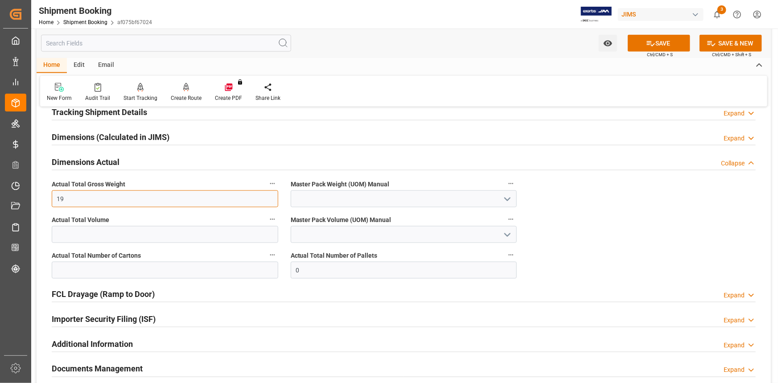
type input "19"
click at [509, 196] on icon "open menu" at bounding box center [507, 199] width 11 height 11
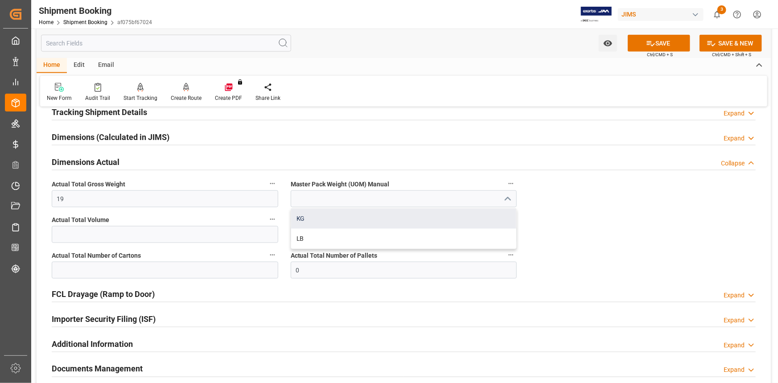
click at [387, 221] on div "KG" at bounding box center [404, 219] width 226 height 20
type input "KG"
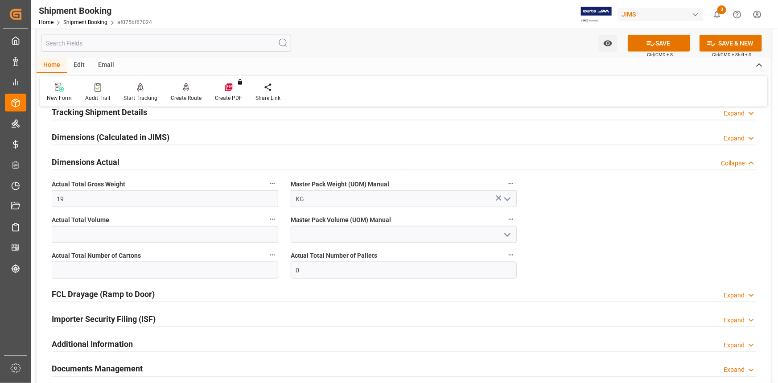
click at [103, 259] on label "Actual Total Number of Cartons" at bounding box center [165, 255] width 227 height 12
click at [267, 259] on button "Actual Total Number of Cartons" at bounding box center [273, 255] width 12 height 12
drag, startPoint x: 103, startPoint y: 259, endPoint x: 107, endPoint y: 264, distance: 6.3
click at [107, 264] on div at bounding box center [389, 191] width 778 height 383
click at [107, 269] on input "text" at bounding box center [165, 270] width 227 height 17
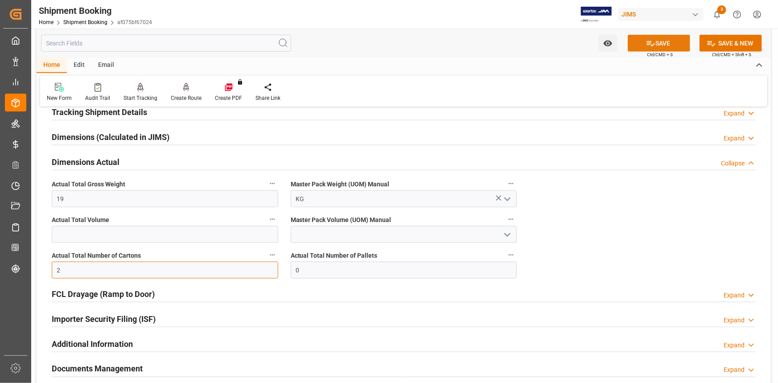
type input "2"
click at [657, 39] on button "SAVE" at bounding box center [659, 43] width 62 height 17
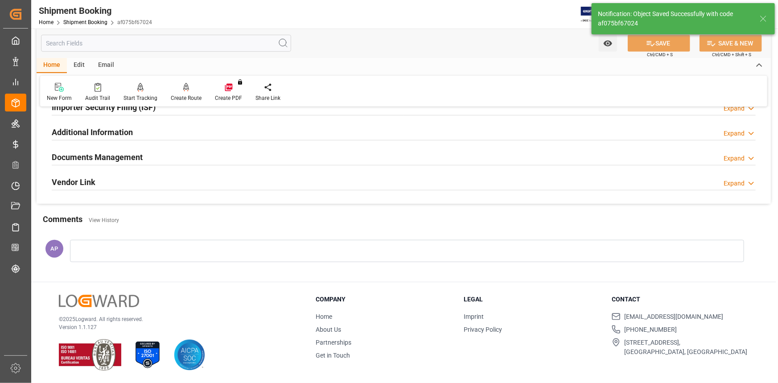
scroll to position [183, 0]
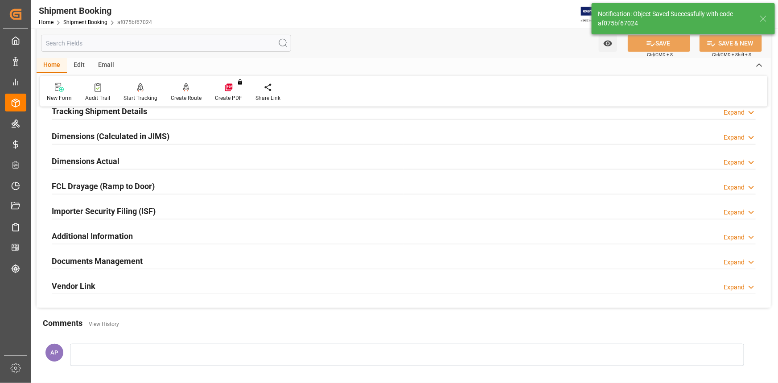
click at [184, 256] on div "Documents Management Expand" at bounding box center [404, 260] width 704 height 17
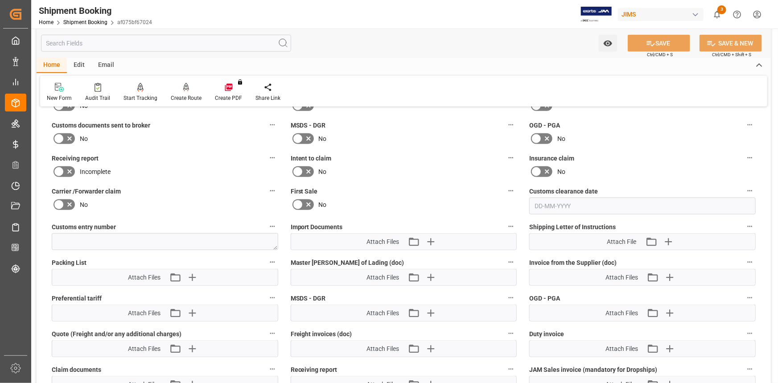
scroll to position [385, 0]
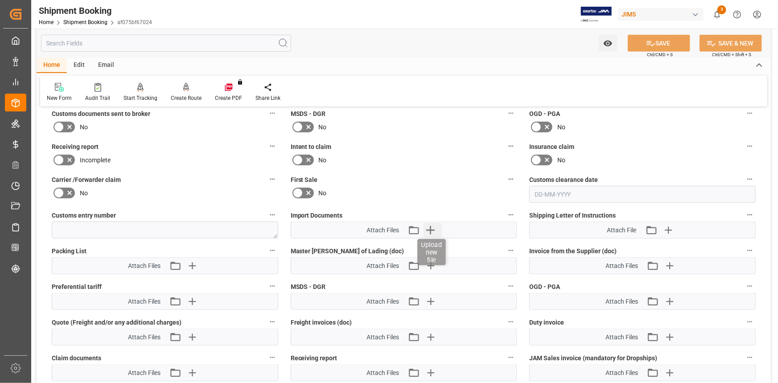
click at [432, 225] on icon "button" at bounding box center [431, 230] width 14 height 14
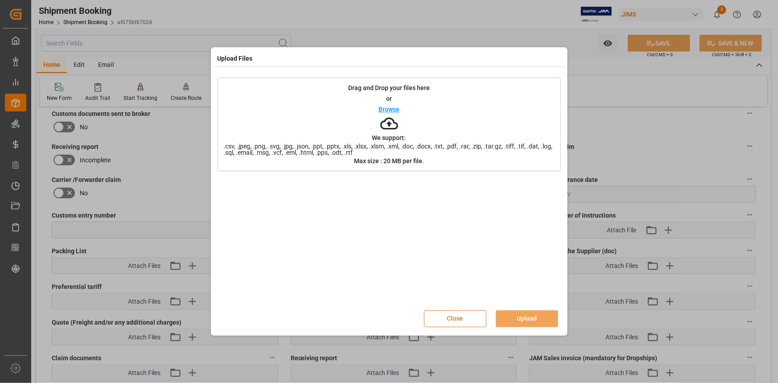
click at [397, 112] on p "Browse" at bounding box center [389, 109] width 21 height 6
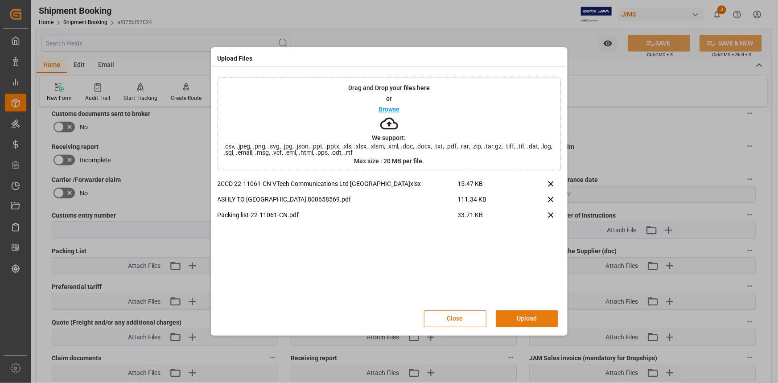
click at [523, 319] on button "Upload" at bounding box center [527, 318] width 62 height 17
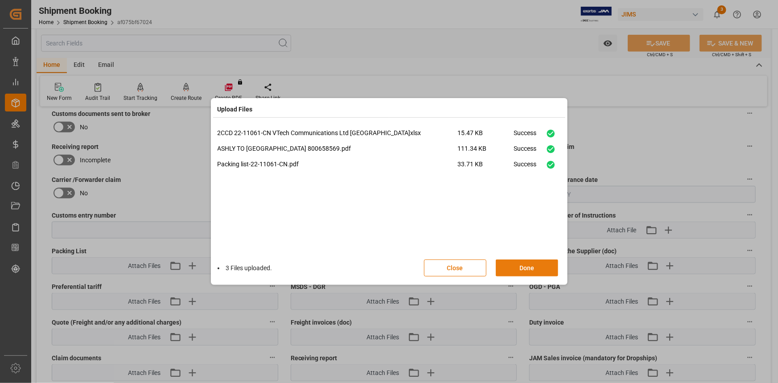
click at [526, 270] on button "Done" at bounding box center [527, 268] width 62 height 17
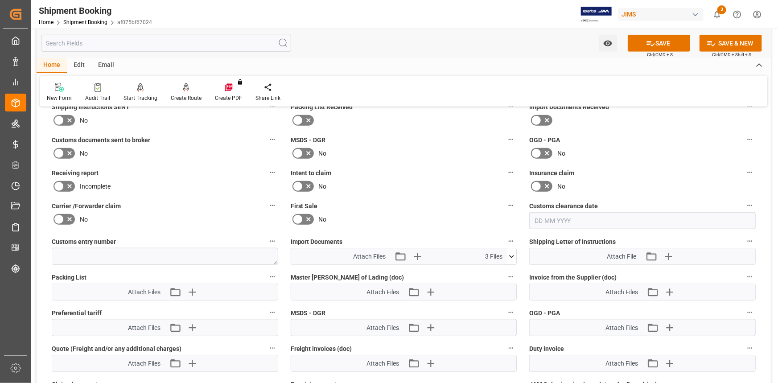
scroll to position [345, 0]
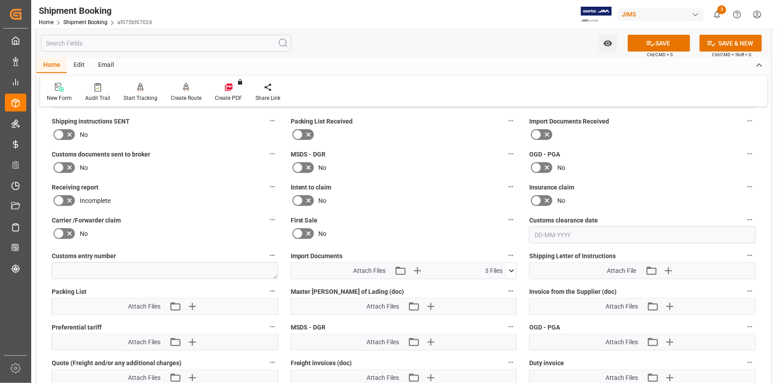
click at [67, 163] on icon at bounding box center [69, 167] width 11 height 11
click at [0, 0] on input "checkbox" at bounding box center [0, 0] width 0 height 0
click at [647, 43] on icon at bounding box center [651, 43] width 8 height 5
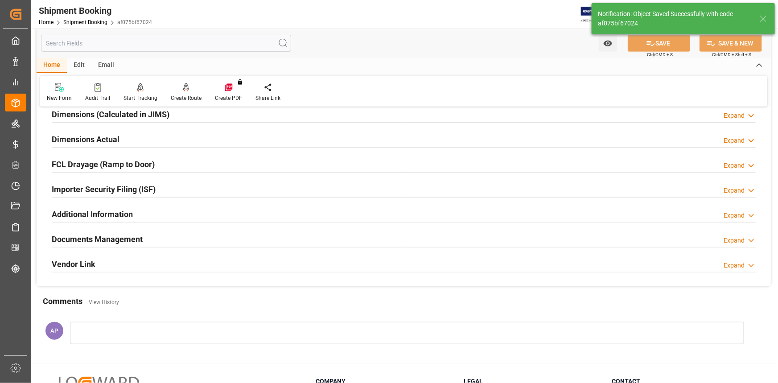
click at [245, 234] on div "Documents Management Expand" at bounding box center [404, 238] width 704 height 17
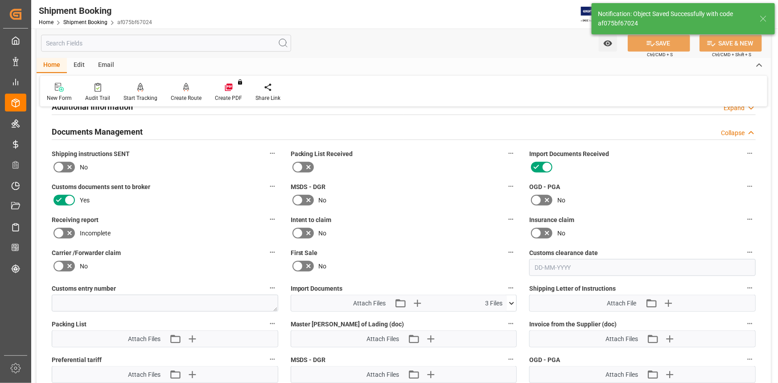
scroll to position [326, 0]
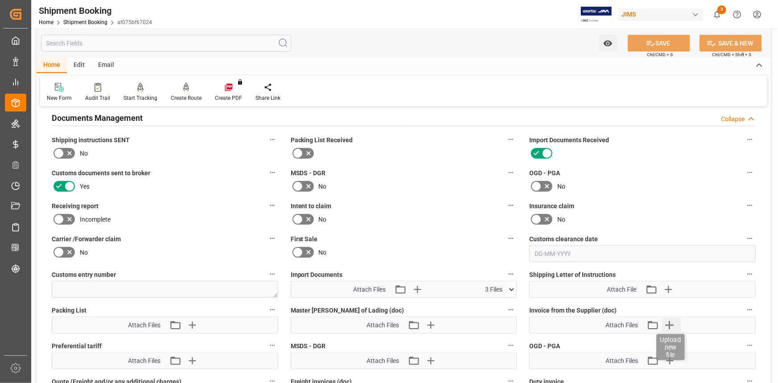
click at [670, 322] on icon "button" at bounding box center [669, 325] width 8 height 8
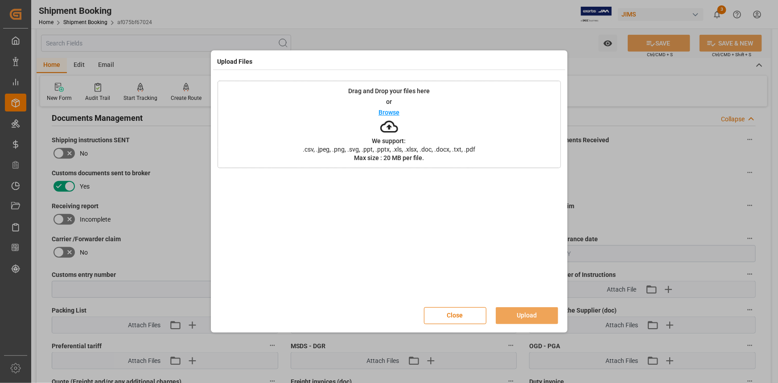
click at [395, 111] on p "Browse" at bounding box center [389, 112] width 21 height 6
click at [540, 317] on button "Upload" at bounding box center [527, 315] width 62 height 17
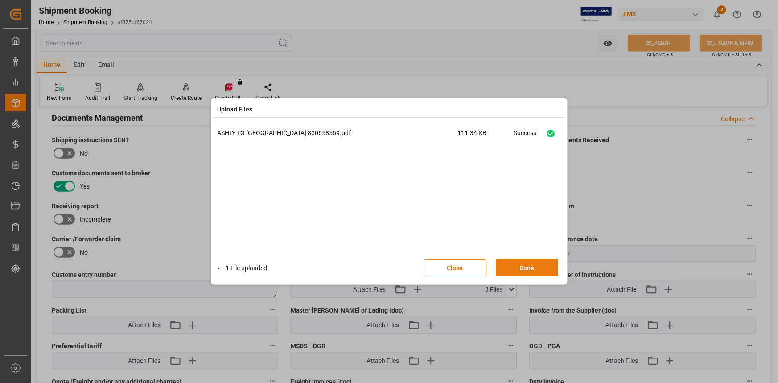
click at [525, 268] on button "Done" at bounding box center [527, 268] width 62 height 17
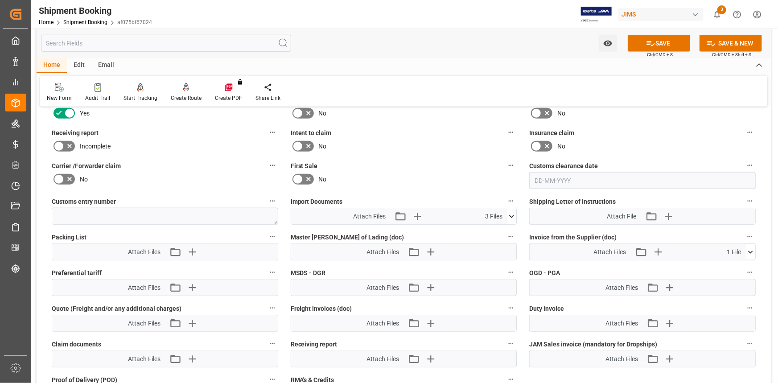
scroll to position [407, 0]
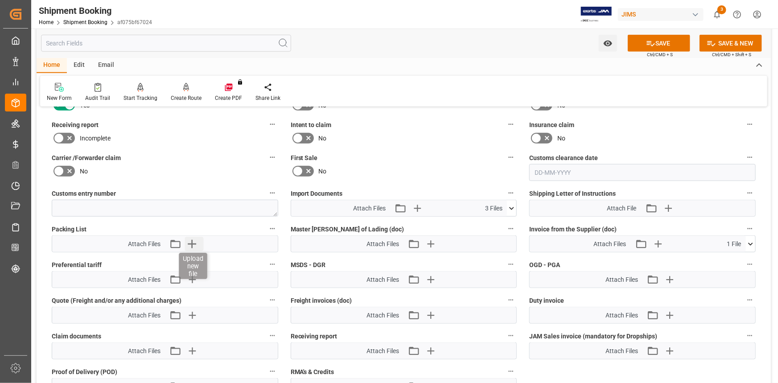
click at [187, 243] on icon "button" at bounding box center [192, 244] width 14 height 14
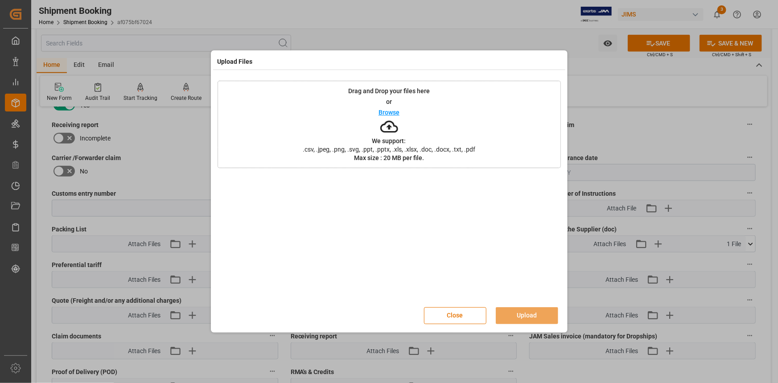
click at [388, 112] on p "Browse" at bounding box center [389, 112] width 21 height 6
click at [526, 308] on button "Upload" at bounding box center [527, 315] width 62 height 17
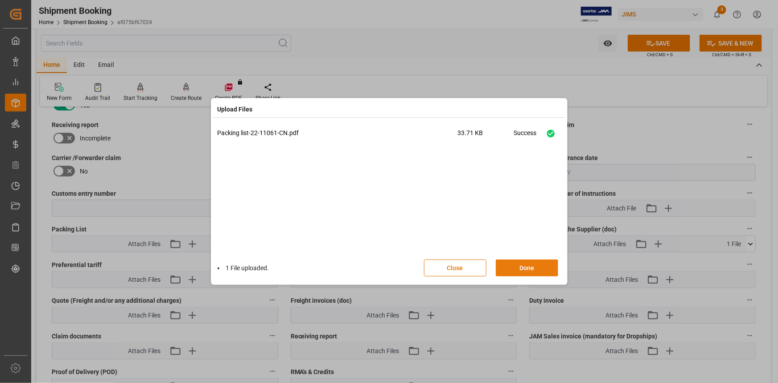
click at [533, 267] on button "Done" at bounding box center [527, 268] width 62 height 17
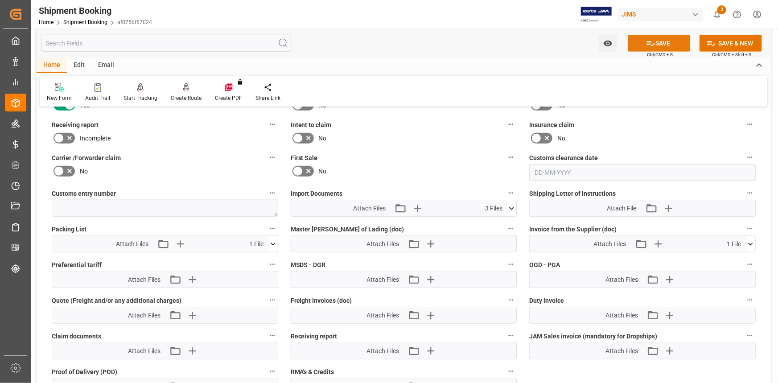
click at [664, 45] on button "SAVE" at bounding box center [659, 43] width 62 height 17
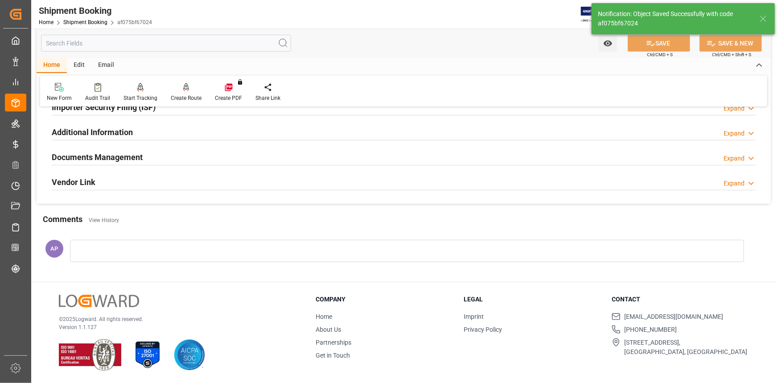
scroll to position [285, 0]
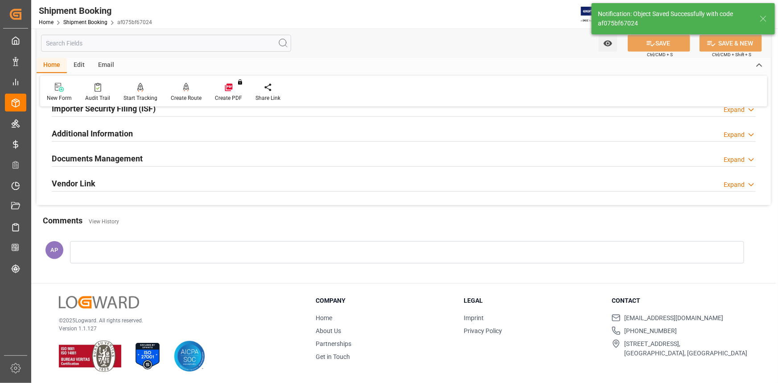
click at [220, 159] on div "Documents Management Expand" at bounding box center [404, 157] width 704 height 17
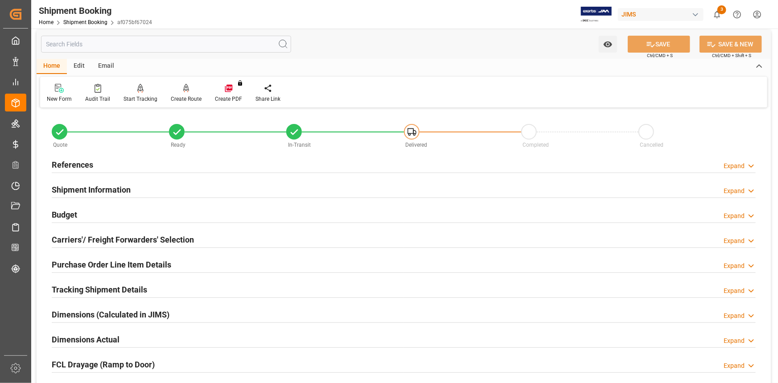
scroll to position [0, 0]
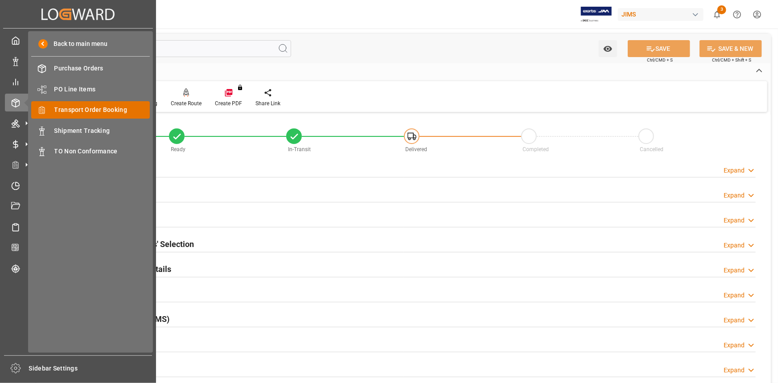
click at [94, 107] on span "Transport Order Booking" at bounding box center [102, 109] width 96 height 9
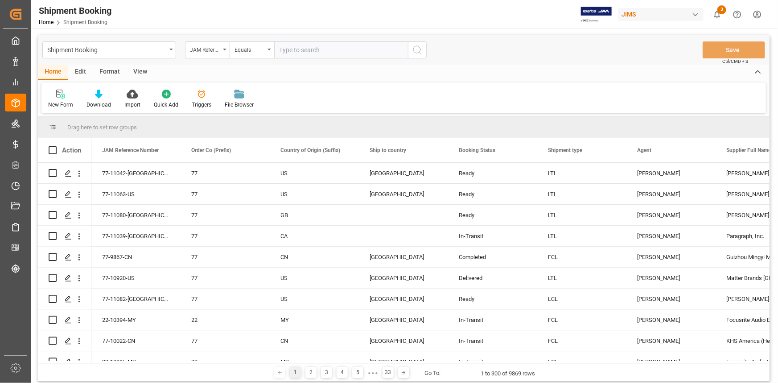
click at [302, 53] on input "text" at bounding box center [341, 49] width 134 height 17
paste input "22-10968-TW"
type input "22-10968-TW"
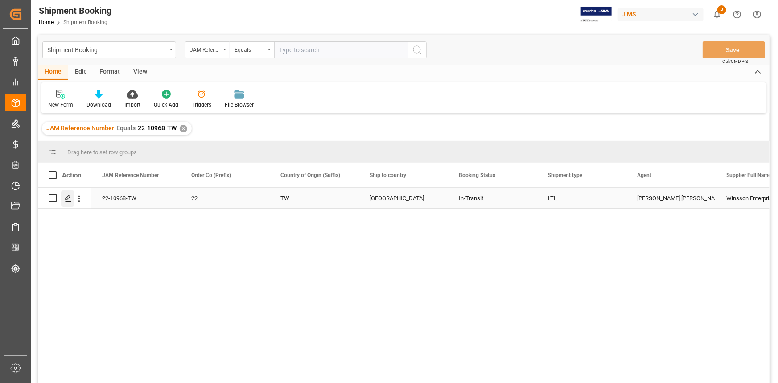
click at [67, 198] on icon "Press SPACE to select this row." at bounding box center [68, 198] width 7 height 7
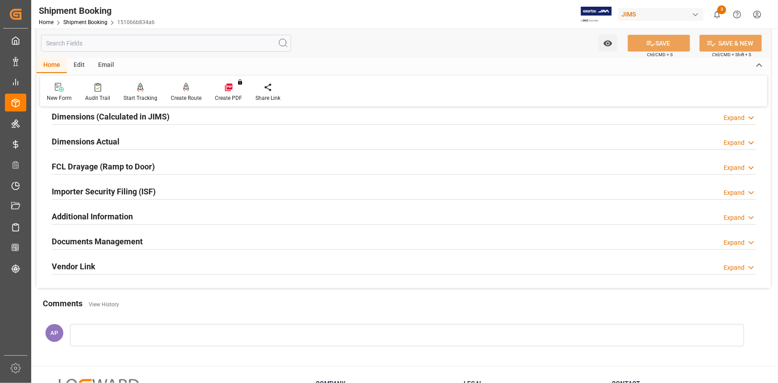
click at [202, 243] on div "Documents Management Expand" at bounding box center [404, 240] width 704 height 17
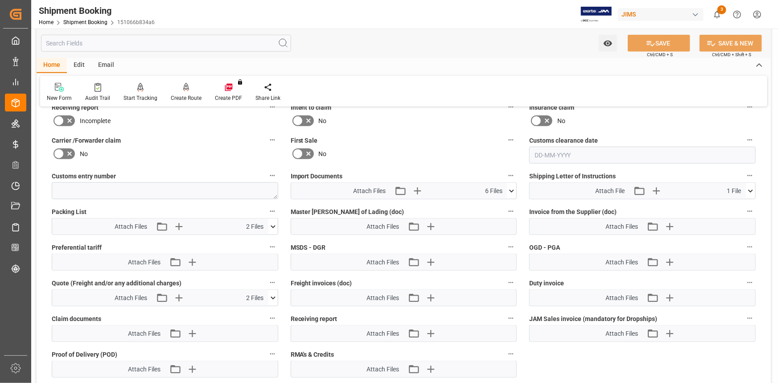
scroll to position [486, 0]
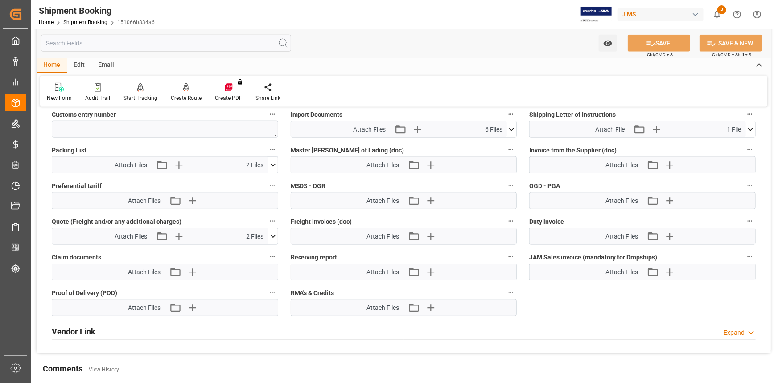
click at [511, 125] on icon at bounding box center [511, 129] width 9 height 9
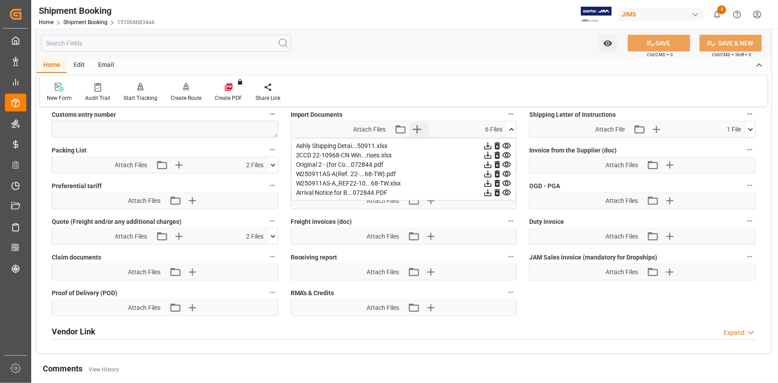
click at [420, 126] on icon "button" at bounding box center [417, 129] width 14 height 14
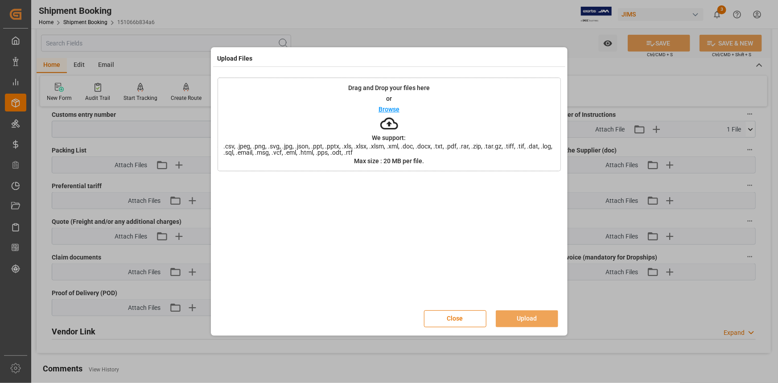
click at [397, 110] on p "Browse" at bounding box center [389, 109] width 21 height 6
click at [526, 318] on button "Upload" at bounding box center [527, 318] width 62 height 17
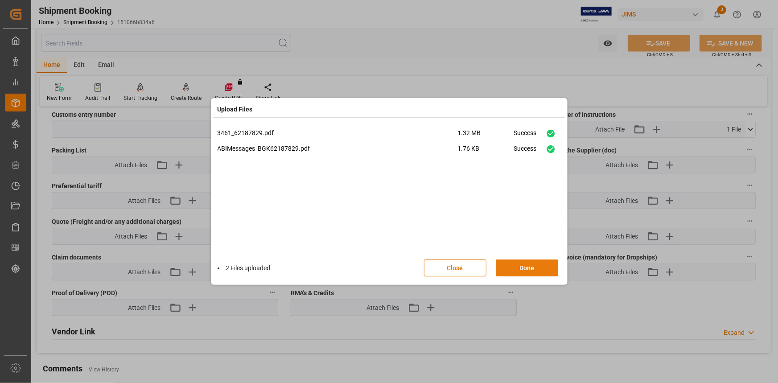
click at [537, 268] on button "Done" at bounding box center [527, 268] width 62 height 17
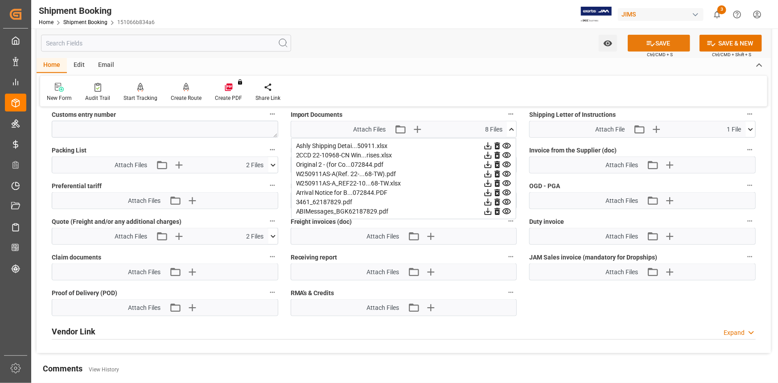
click at [661, 41] on button "SAVE" at bounding box center [659, 43] width 62 height 17
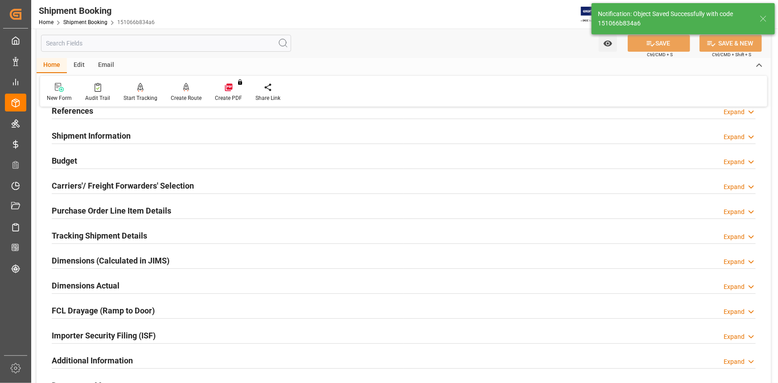
scroll to position [58, 0]
click at [186, 285] on div "Dimensions Actual Expand" at bounding box center [404, 285] width 704 height 17
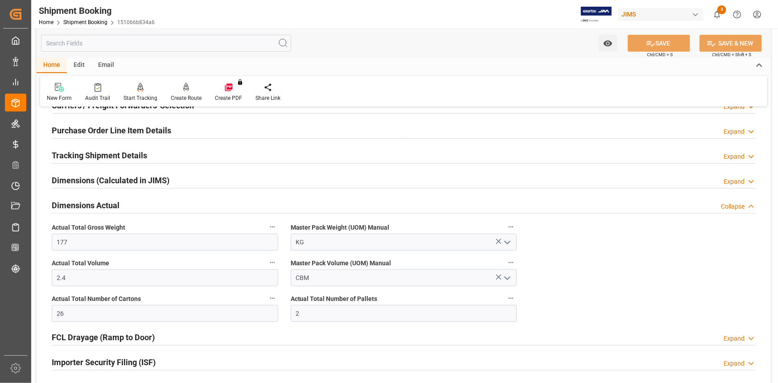
scroll to position [220, 0]
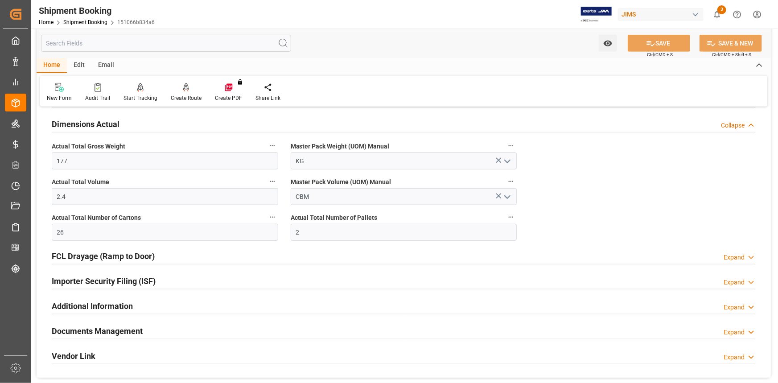
click at [184, 302] on div "Additional Information Expand" at bounding box center [404, 305] width 704 height 17
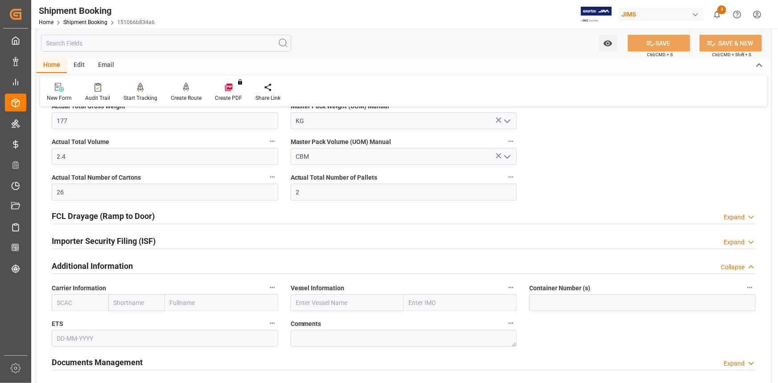
scroll to position [260, 0]
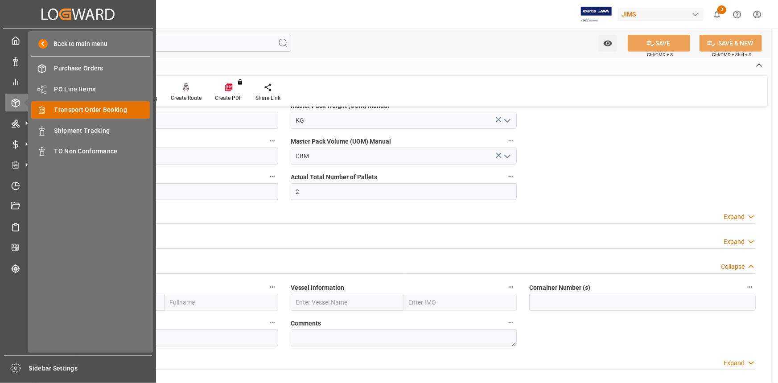
click at [89, 109] on span "Transport Order Booking" at bounding box center [102, 109] width 96 height 9
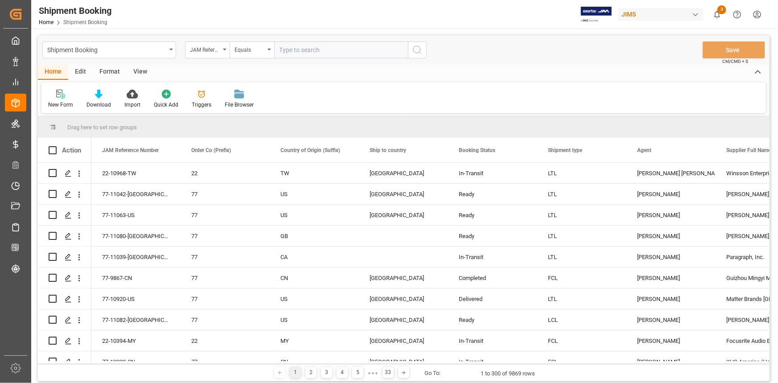
click at [306, 50] on input "text" at bounding box center [341, 49] width 134 height 17
type input "22-9855-TH"
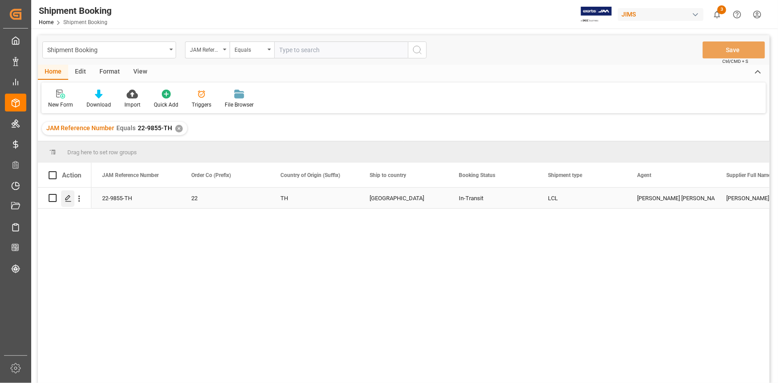
click at [67, 198] on icon "Press SPACE to select this row." at bounding box center [68, 198] width 7 height 7
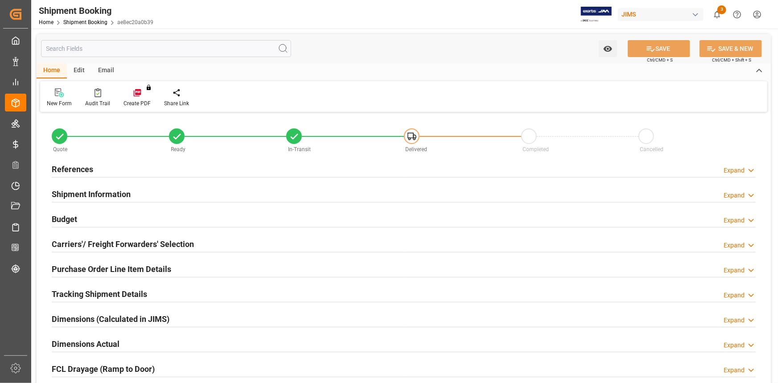
type input "0"
type input "30-06-2025"
type input "02-09-2025 00:00"
click at [146, 165] on div "References Expand" at bounding box center [404, 168] width 704 height 17
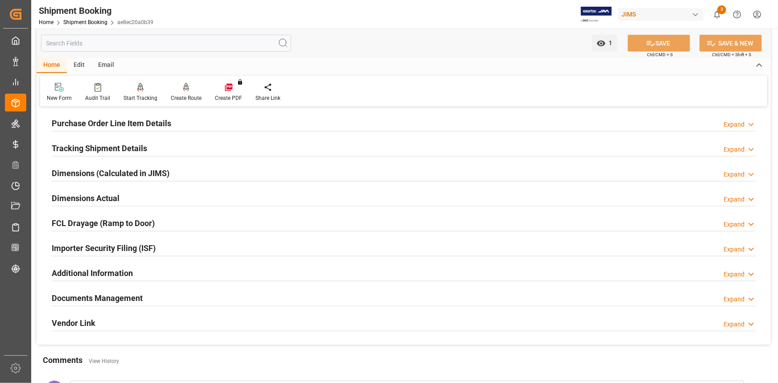
click at [217, 294] on div "Documents Management Expand" at bounding box center [404, 297] width 704 height 17
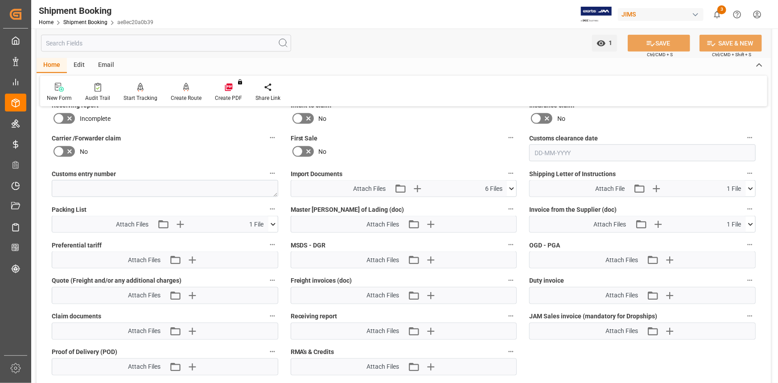
scroll to position [608, 0]
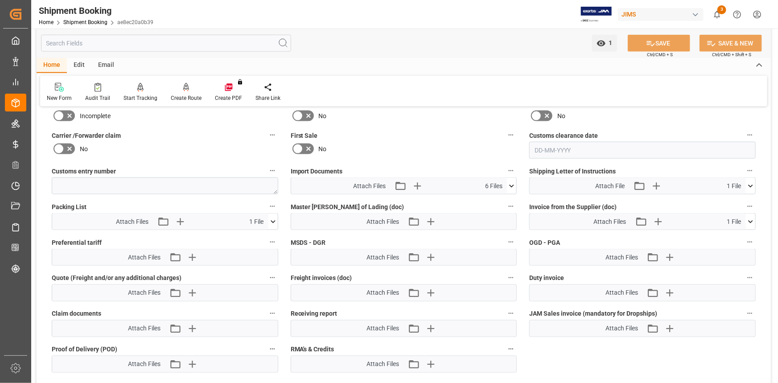
click at [513, 179] on button at bounding box center [511, 186] width 9 height 16
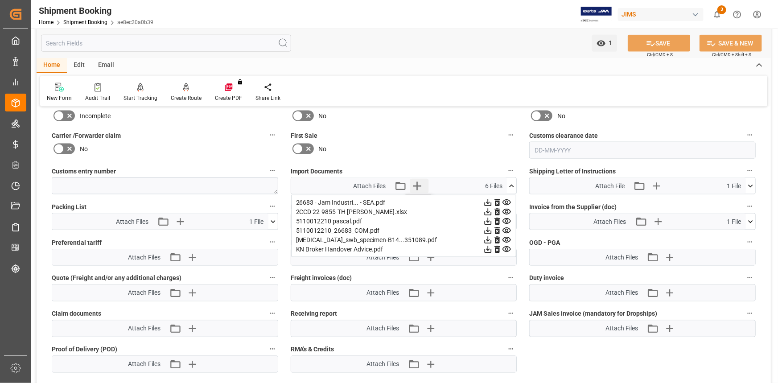
click at [416, 181] on icon "button" at bounding box center [417, 186] width 14 height 14
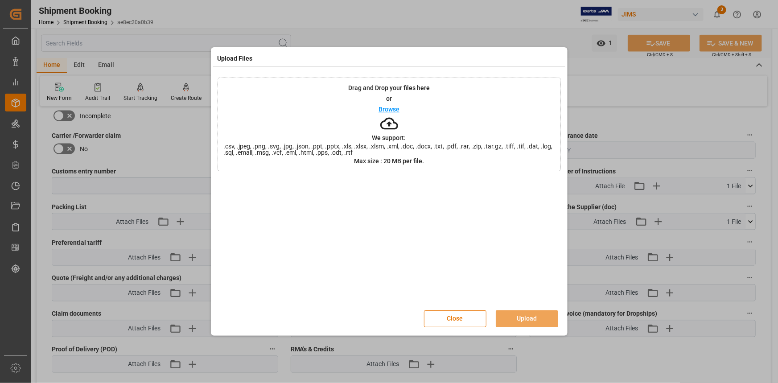
click at [391, 108] on p "Browse" at bounding box center [389, 109] width 21 height 6
click at [527, 317] on button "Upload" at bounding box center [527, 318] width 62 height 17
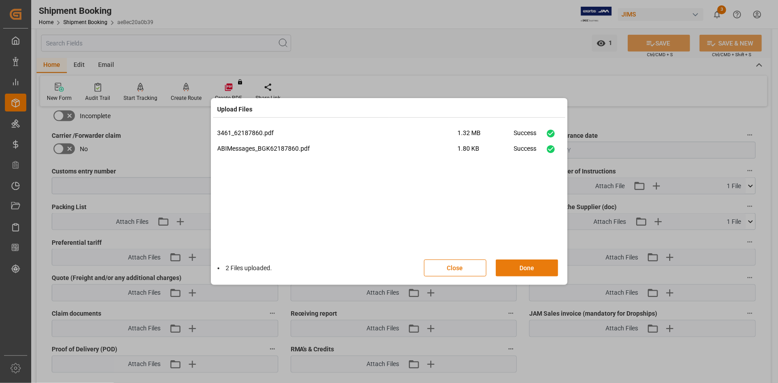
click at [531, 270] on button "Done" at bounding box center [527, 268] width 62 height 17
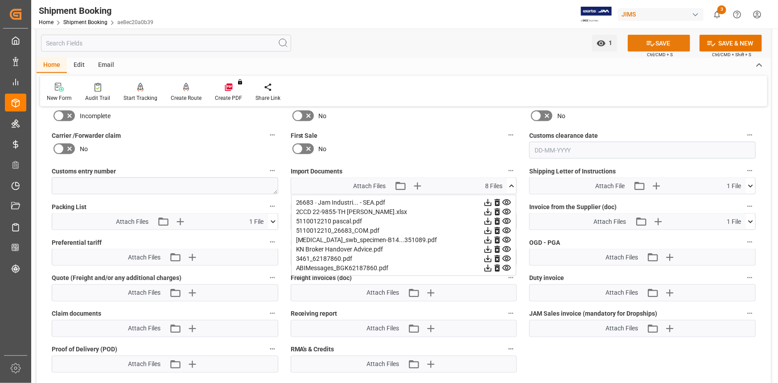
click at [662, 44] on button "SAVE" at bounding box center [659, 43] width 62 height 17
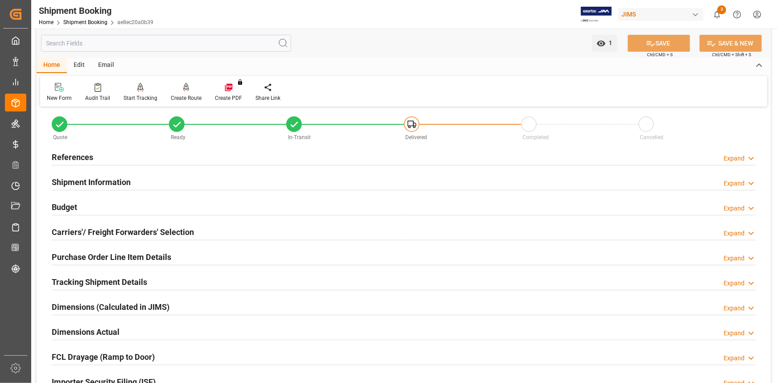
scroll to position [0, 0]
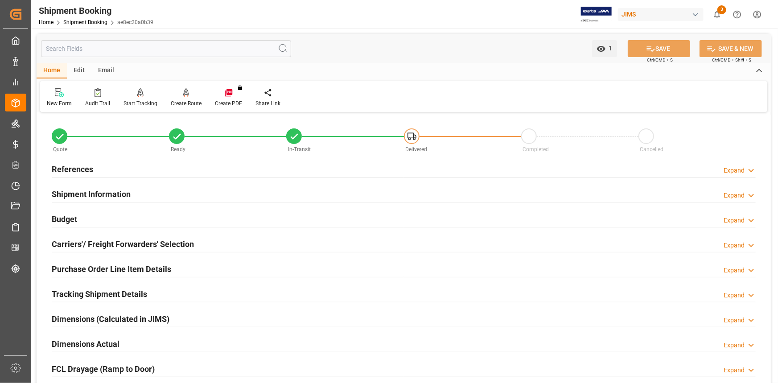
drag, startPoint x: 133, startPoint y: 167, endPoint x: 148, endPoint y: 172, distance: 15.7
click at [132, 167] on div "References Expand" at bounding box center [404, 168] width 704 height 17
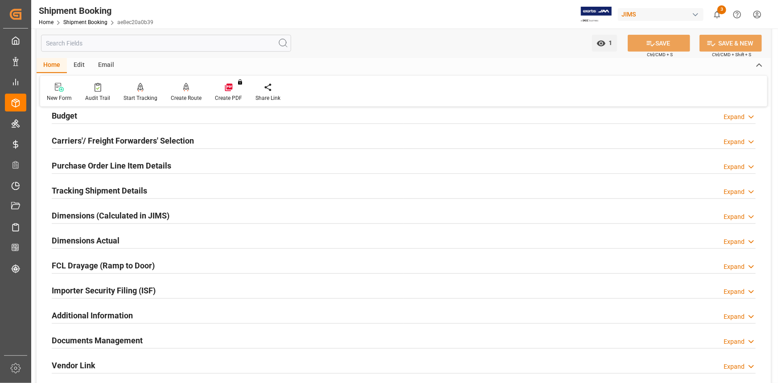
scroll to position [284, 0]
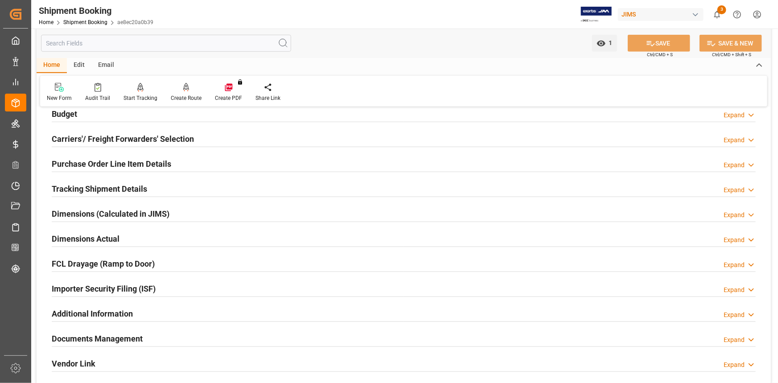
click at [179, 239] on div "Dimensions Actual Expand" at bounding box center [404, 238] width 704 height 17
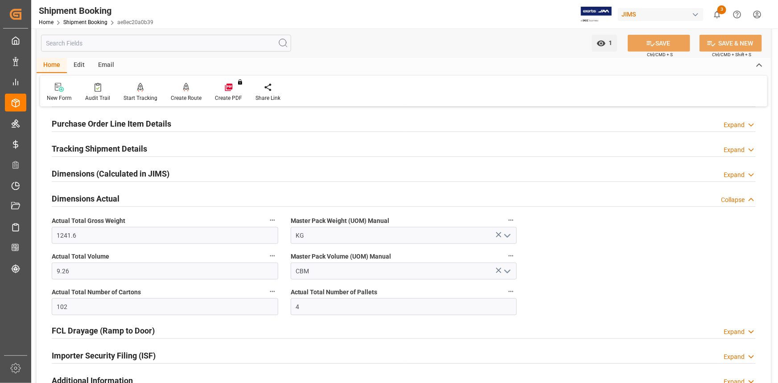
scroll to position [405, 0]
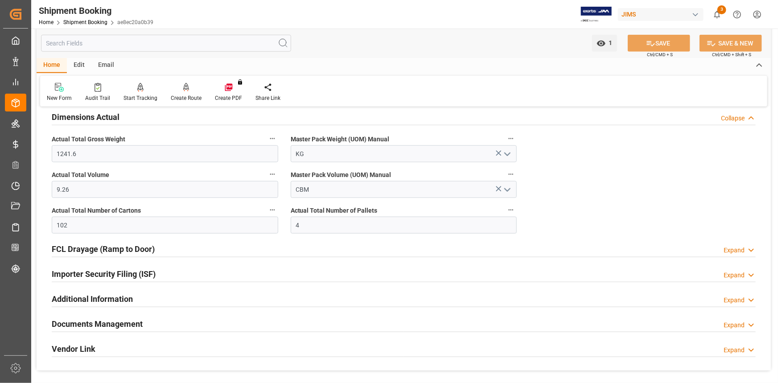
drag, startPoint x: 177, startPoint y: 120, endPoint x: 180, endPoint y: 124, distance: 4.8
click at [177, 120] on div "Dimensions Actual Collapse" at bounding box center [404, 116] width 704 height 17
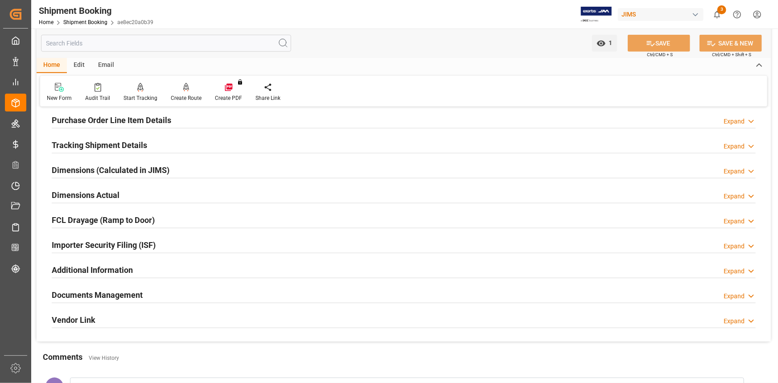
scroll to position [324, 0]
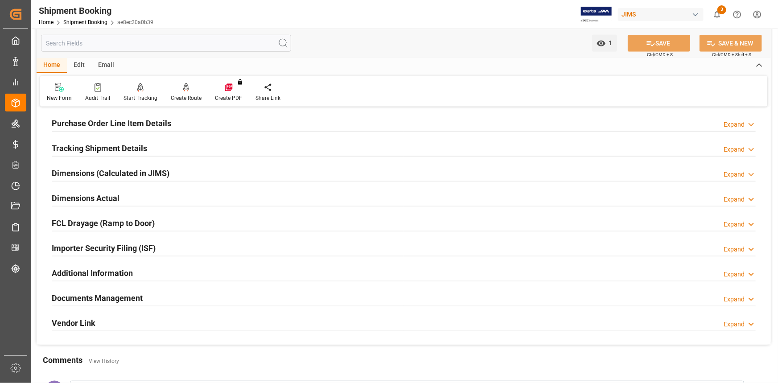
click at [209, 174] on div "Dimensions (Calculated in JIMS) Expand" at bounding box center [404, 172] width 704 height 17
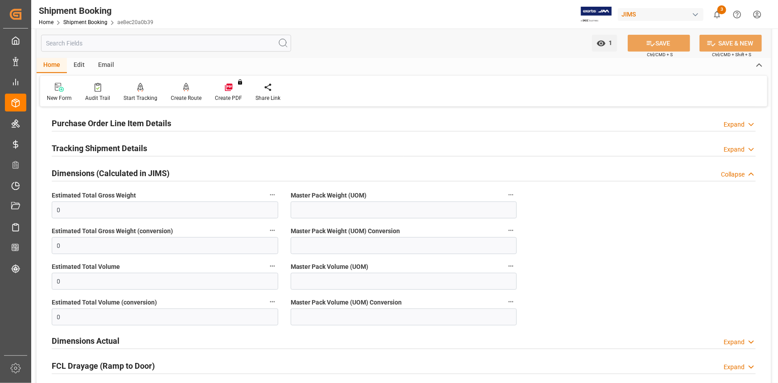
click at [212, 167] on div "Dimensions (Calculated in JIMS) Collapse" at bounding box center [404, 172] width 704 height 17
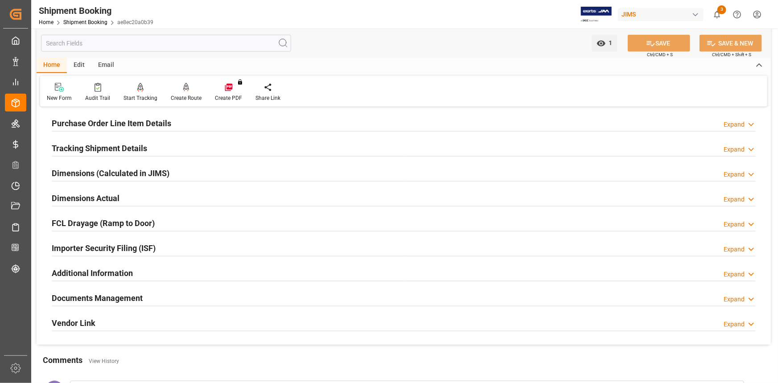
scroll to position [365, 0]
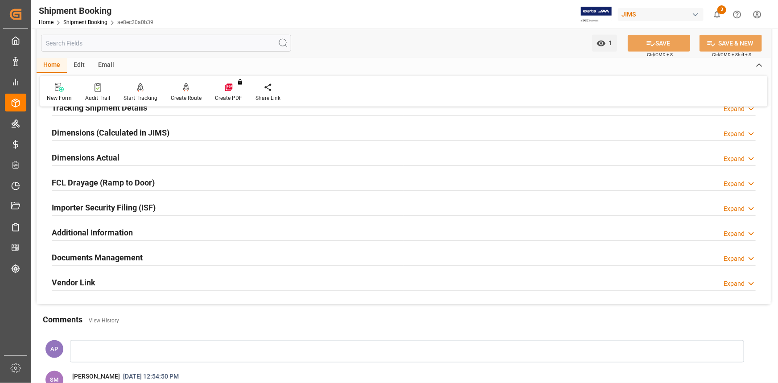
click at [192, 253] on div "Documents Management Expand" at bounding box center [404, 256] width 704 height 17
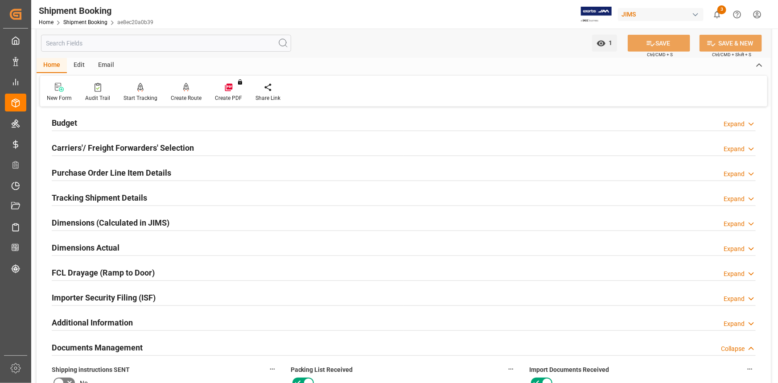
scroll to position [203, 0]
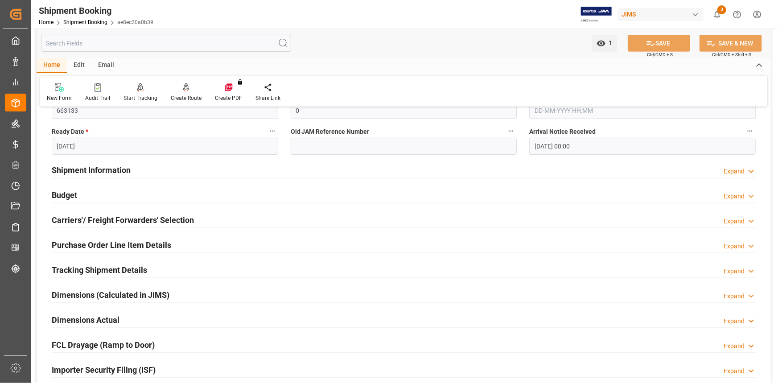
click at [176, 271] on div "Tracking Shipment Details Expand" at bounding box center [404, 269] width 704 height 17
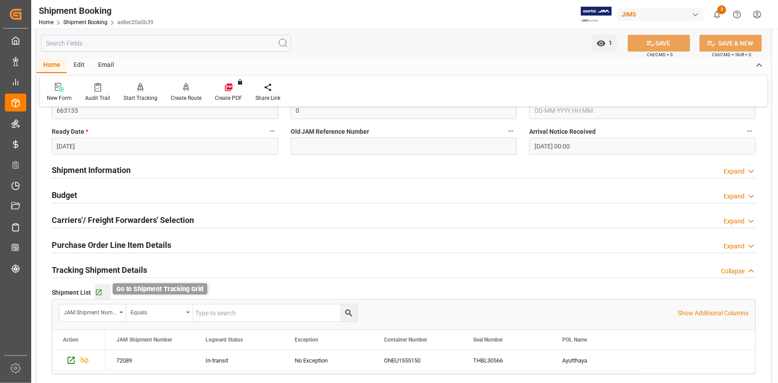
click at [98, 290] on icon "button" at bounding box center [99, 293] width 8 height 8
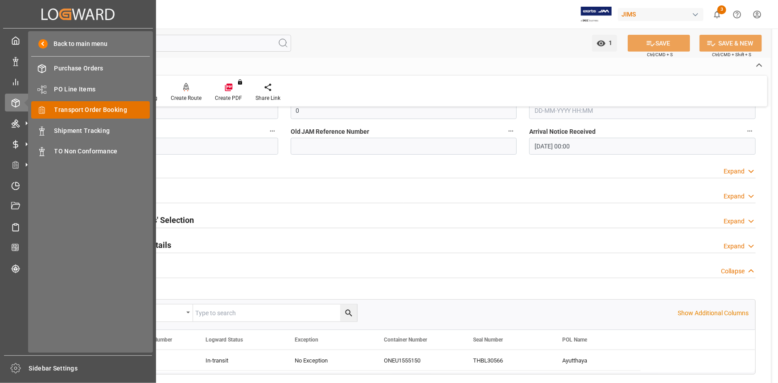
click at [83, 107] on span "Transport Order Booking" at bounding box center [102, 109] width 96 height 9
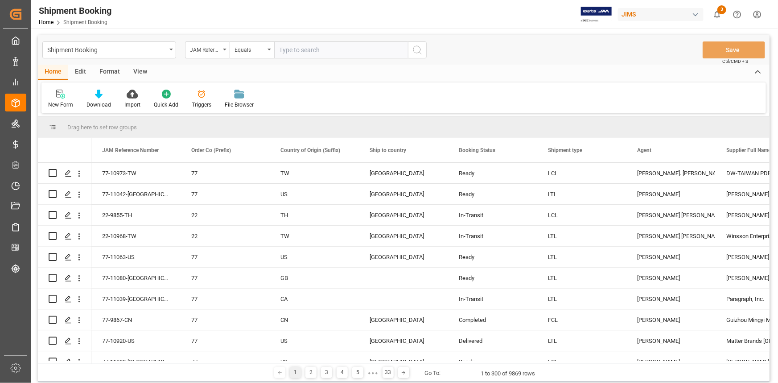
click at [293, 51] on input "text" at bounding box center [341, 49] width 134 height 17
type input "22-10325-CN"
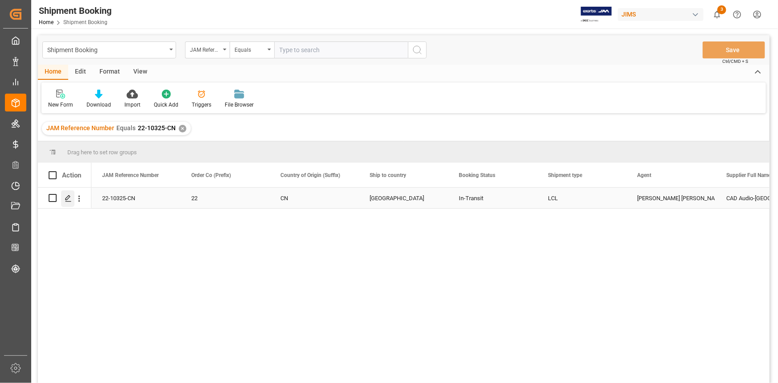
click at [66, 197] on icon "Press SPACE to select this row." at bounding box center [68, 198] width 7 height 7
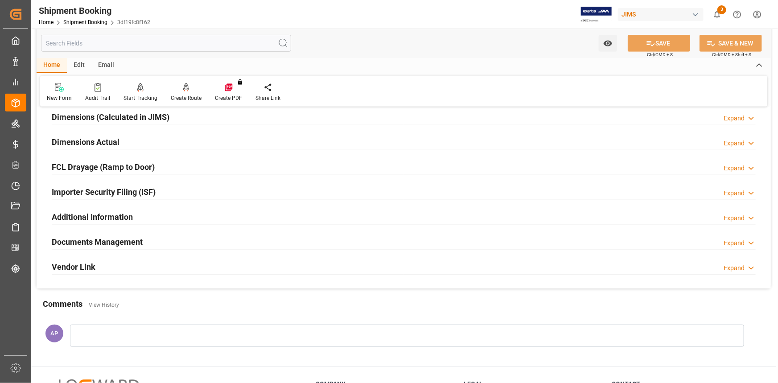
scroll to position [203, 0]
click at [205, 237] on div "Documents Management Expand" at bounding box center [404, 240] width 704 height 17
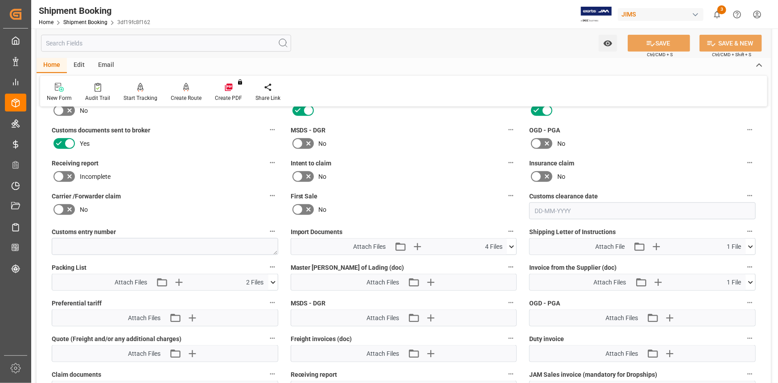
scroll to position [405, 0]
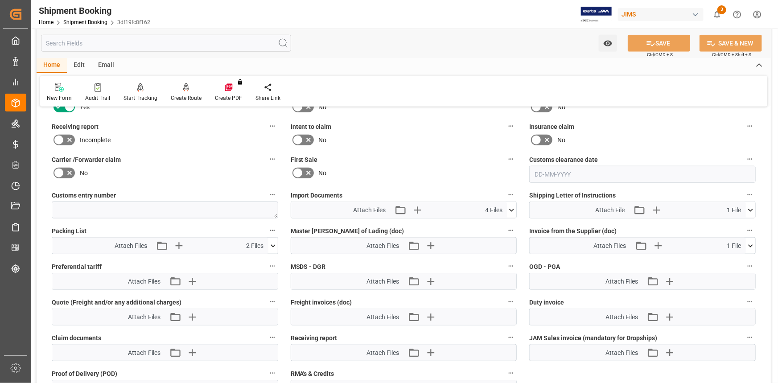
click at [514, 207] on icon at bounding box center [511, 210] width 9 height 9
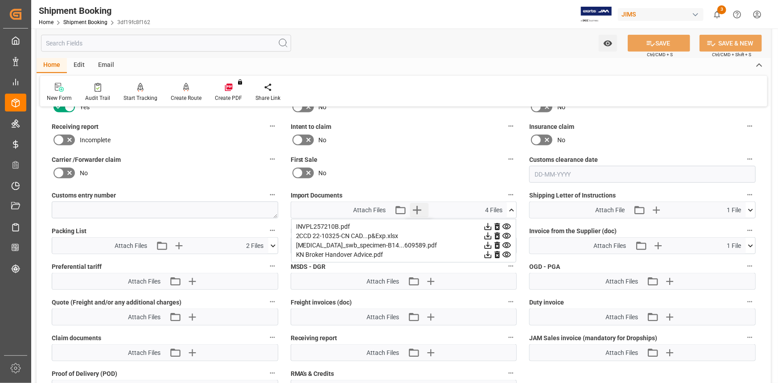
click at [416, 207] on icon "button" at bounding box center [417, 210] width 14 height 14
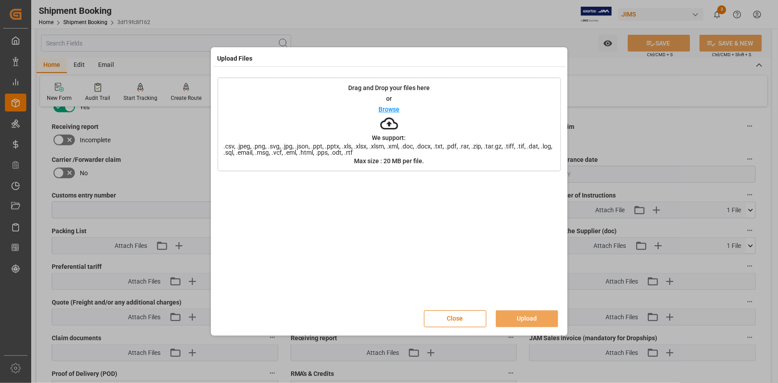
click at [393, 107] on p "Browse" at bounding box center [389, 109] width 21 height 6
click at [527, 315] on button "Upload" at bounding box center [527, 318] width 62 height 17
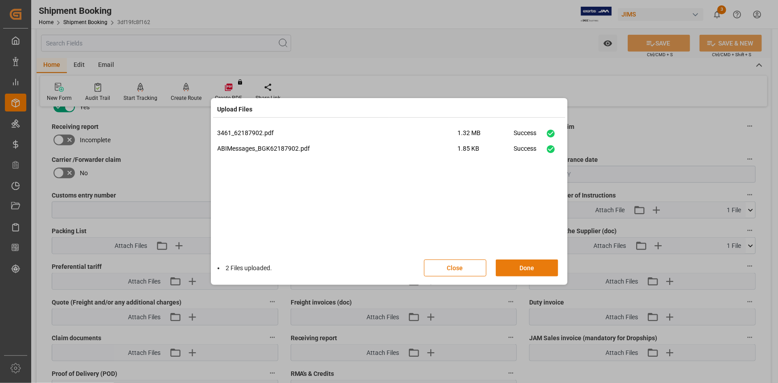
click at [528, 266] on button "Done" at bounding box center [527, 268] width 62 height 17
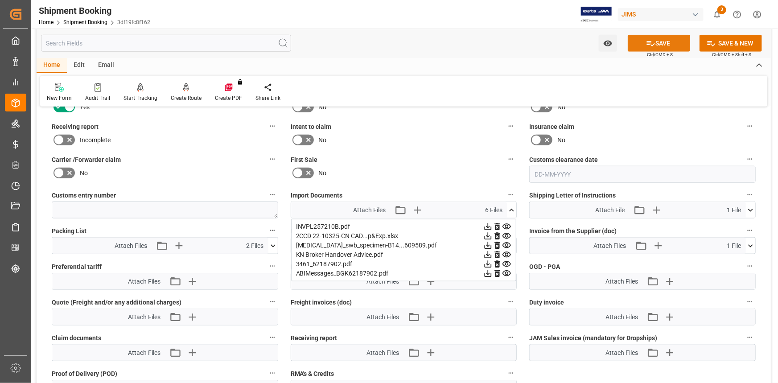
click at [664, 45] on button "SAVE" at bounding box center [659, 43] width 62 height 17
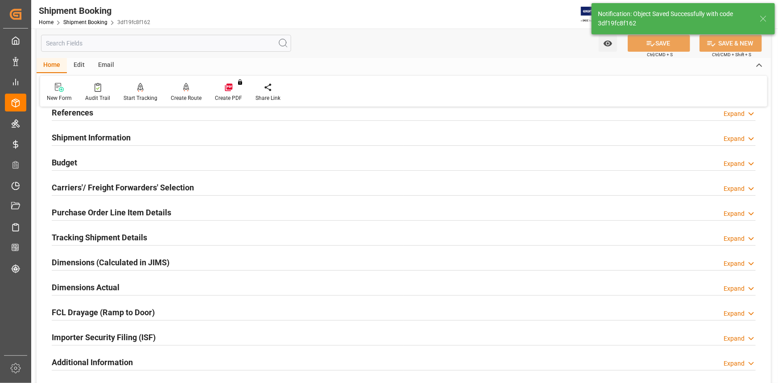
scroll to position [42, 0]
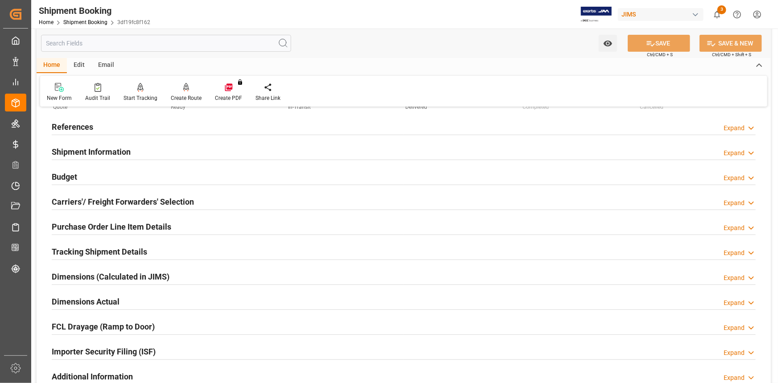
drag, startPoint x: 157, startPoint y: 249, endPoint x: 162, endPoint y: 249, distance: 4.9
click at [158, 249] on div "Tracking Shipment Details Expand" at bounding box center [404, 251] width 704 height 17
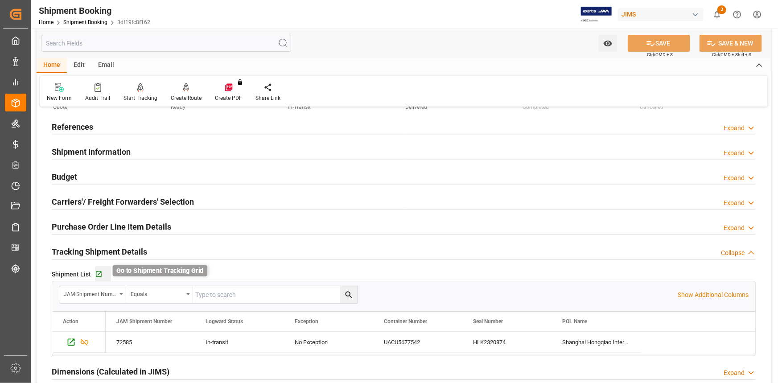
click at [99, 273] on icon "button" at bounding box center [99, 275] width 6 height 6
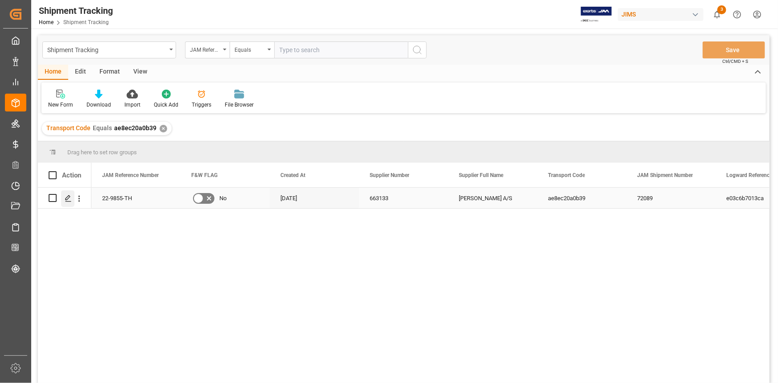
click at [70, 199] on icon "Press SPACE to select this row." at bounding box center [68, 198] width 7 height 7
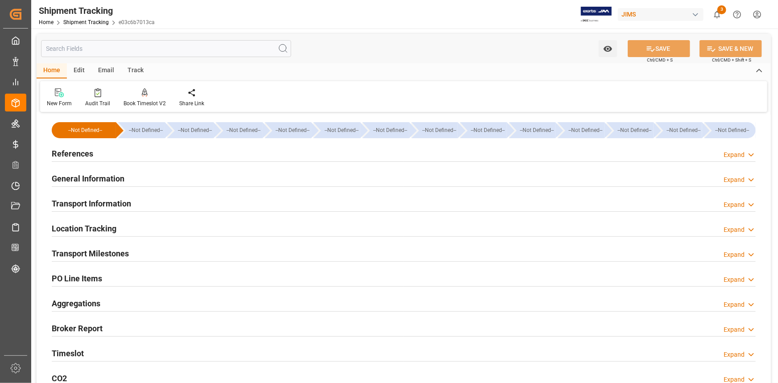
type input "[DATE]"
drag, startPoint x: 119, startPoint y: 156, endPoint x: 125, endPoint y: 167, distance: 13.2
click at [116, 156] on div "References Expand" at bounding box center [404, 153] width 704 height 17
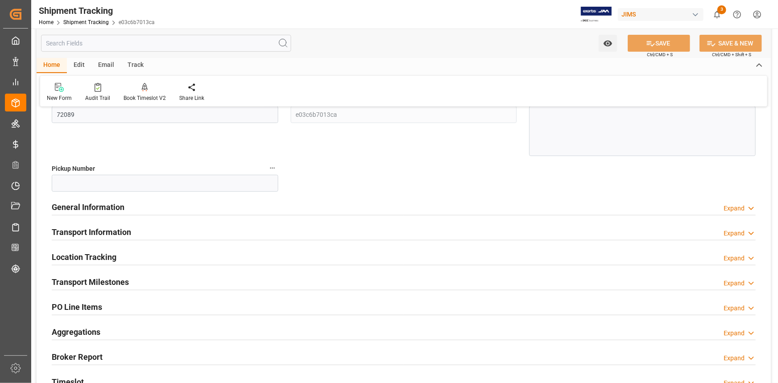
scroll to position [162, 0]
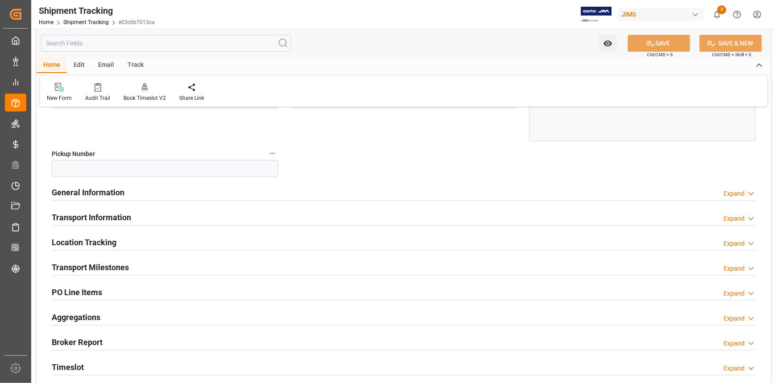
click at [157, 191] on div "General Information Expand" at bounding box center [404, 191] width 704 height 17
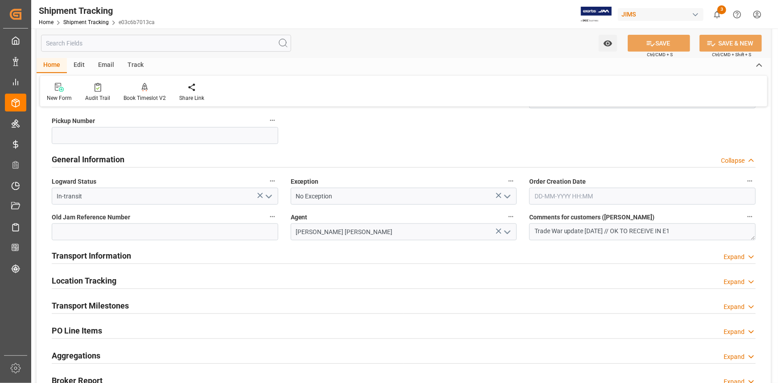
scroll to position [243, 0]
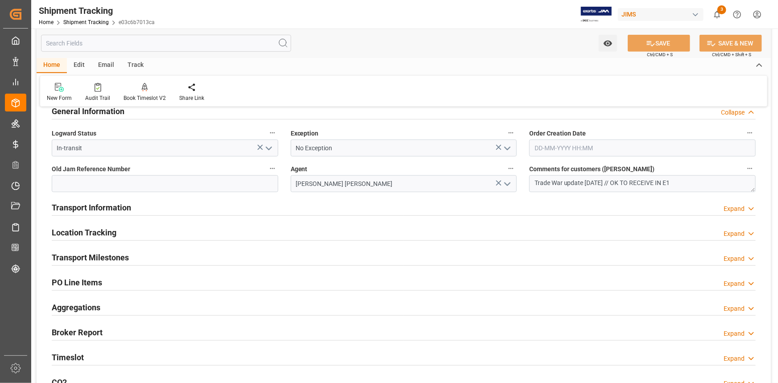
click at [180, 209] on div "Transport Information Expand" at bounding box center [404, 206] width 704 height 17
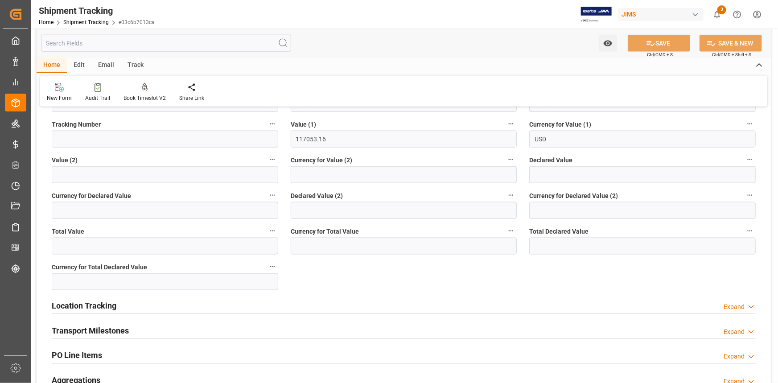
scroll to position [608, 0]
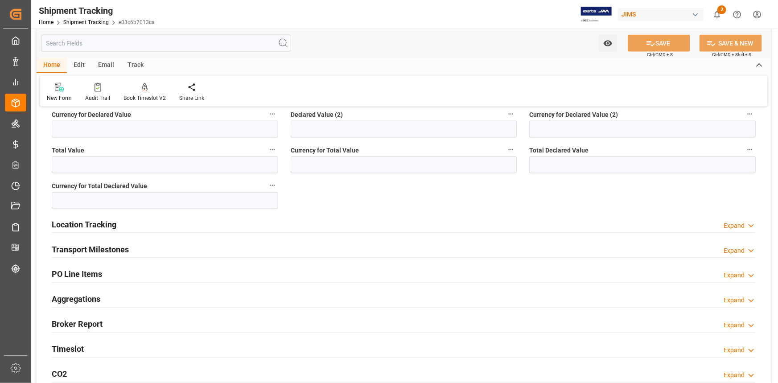
click at [169, 249] on div "Transport Milestones Expand" at bounding box center [404, 248] width 704 height 17
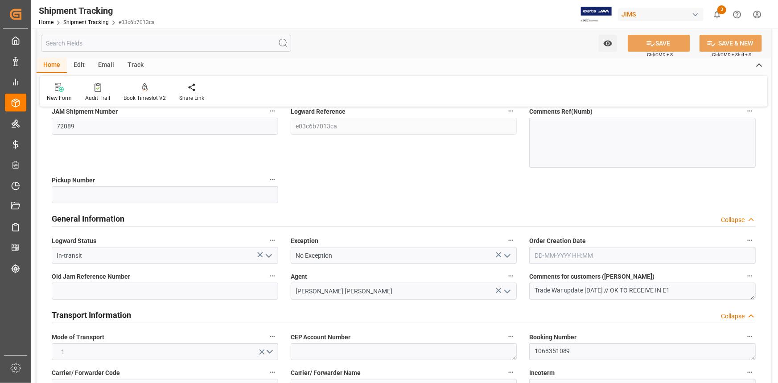
scroll to position [121, 0]
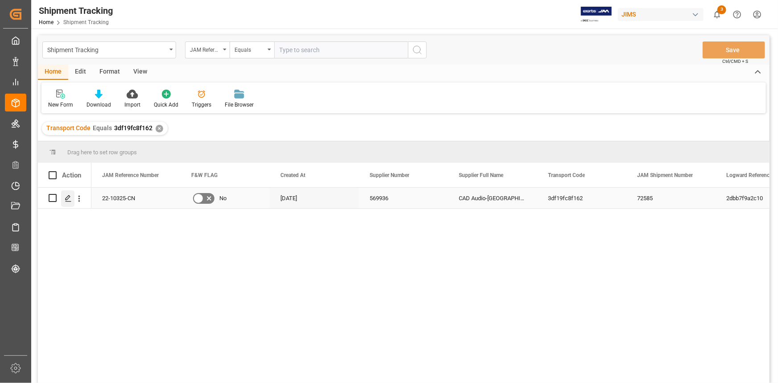
click at [68, 200] on icon "Press SPACE to select this row." at bounding box center [68, 198] width 7 height 7
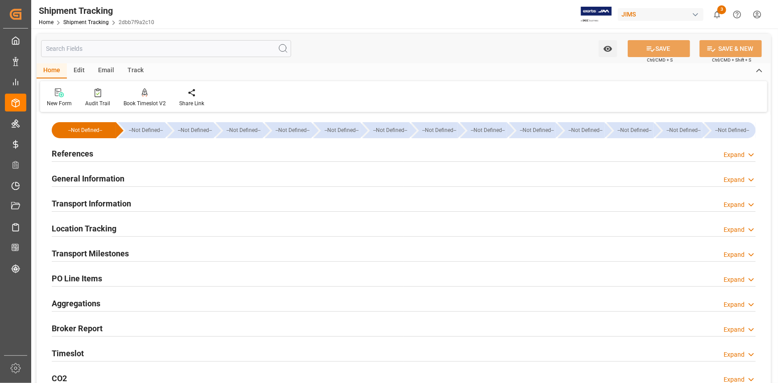
type input "[DATE]"
click at [169, 152] on div "References Expand" at bounding box center [404, 153] width 704 height 17
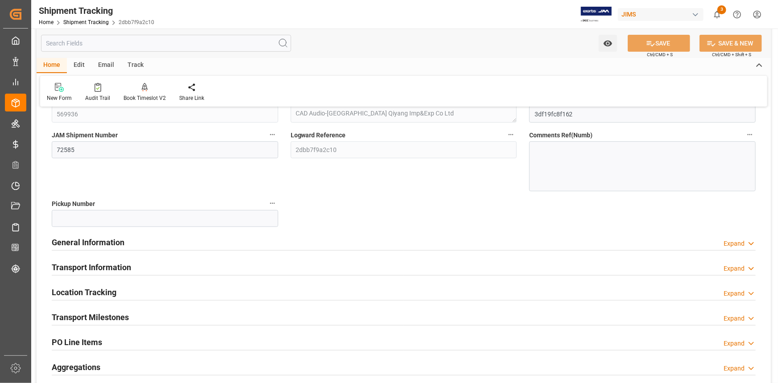
scroll to position [121, 0]
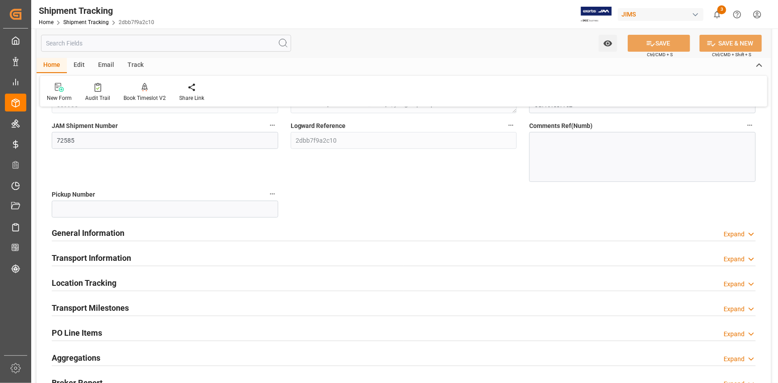
click at [164, 235] on div "General Information Expand" at bounding box center [404, 232] width 704 height 17
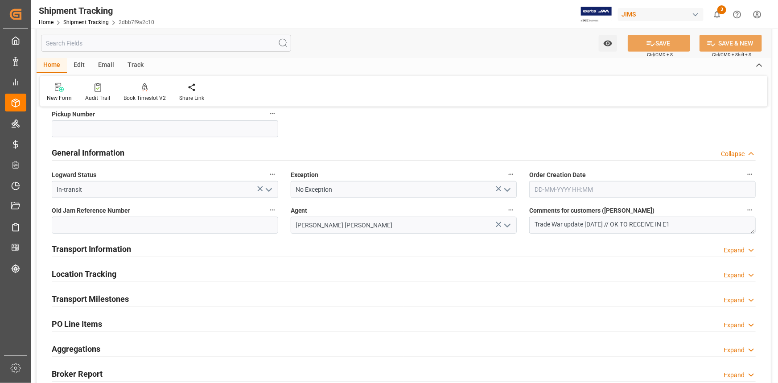
scroll to position [203, 0]
click at [231, 240] on div "Transport Information Expand" at bounding box center [404, 247] width 704 height 17
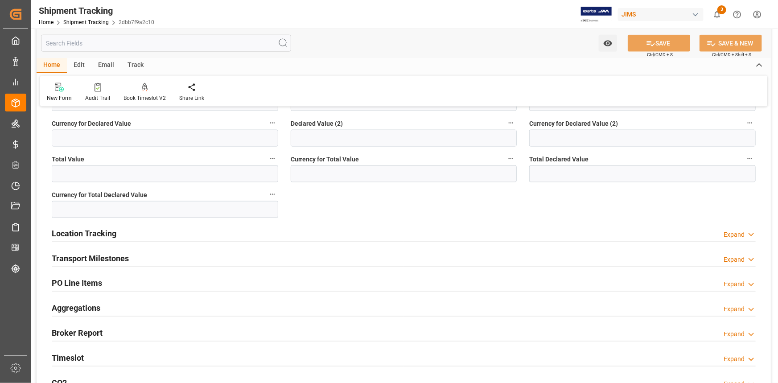
scroll to position [608, 0]
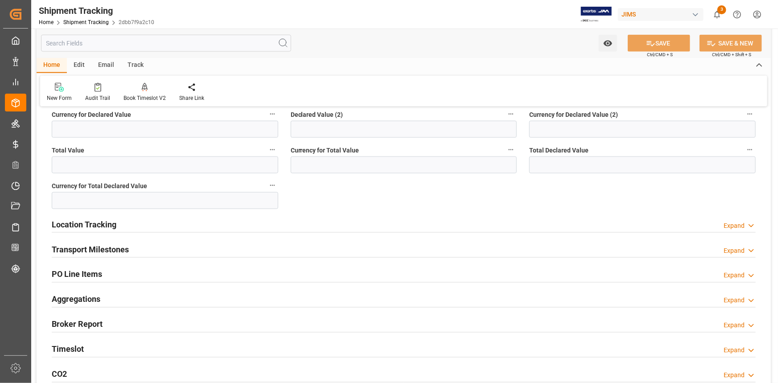
click at [174, 245] on div "Transport Milestones Expand" at bounding box center [404, 248] width 704 height 17
